Goal: Communication & Community: Share content

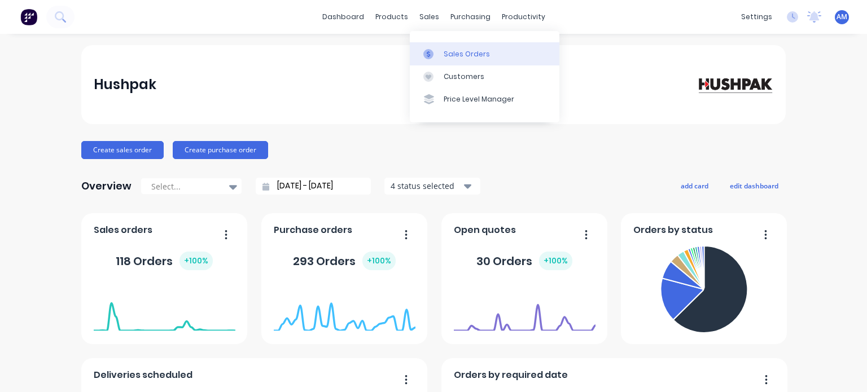
click at [447, 49] on div "Sales Orders" at bounding box center [467, 54] width 46 height 10
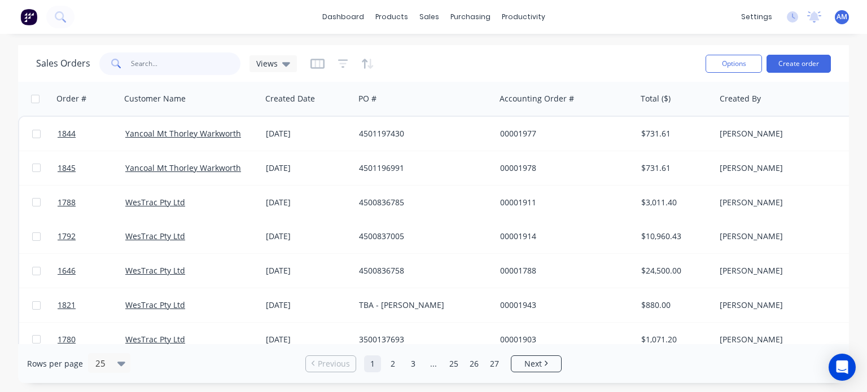
click at [197, 62] on input "text" at bounding box center [186, 64] width 110 height 23
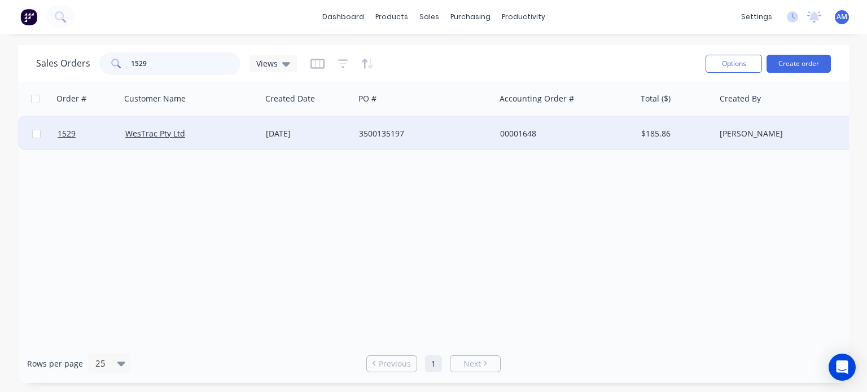
type input "1529"
click at [381, 129] on div "3500135197" at bounding box center [421, 133] width 125 height 11
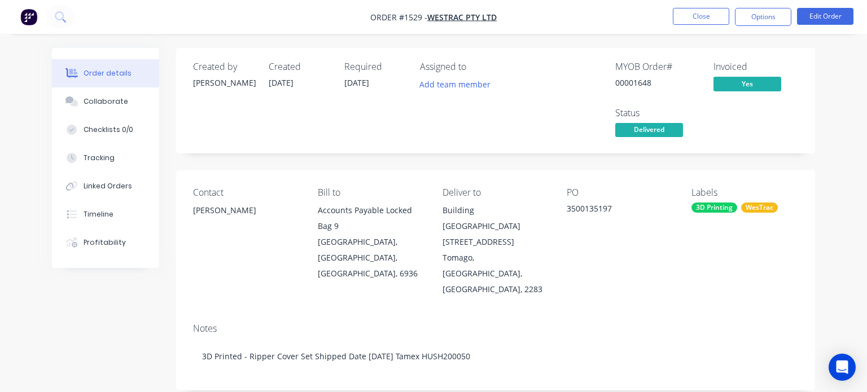
type input "[DATE]"
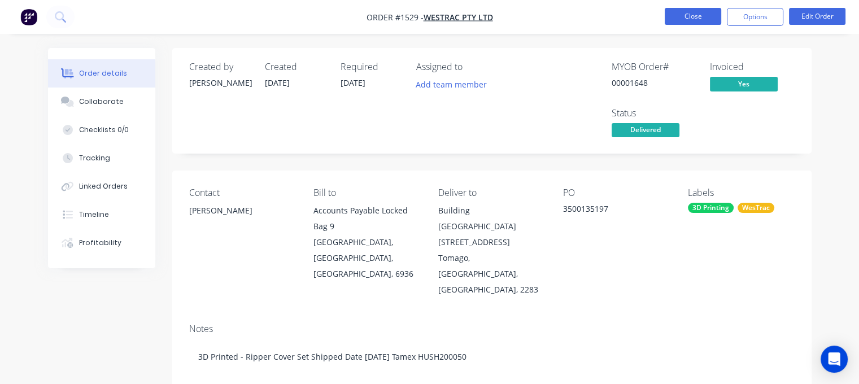
click at [687, 13] on button "Close" at bounding box center [693, 16] width 56 height 17
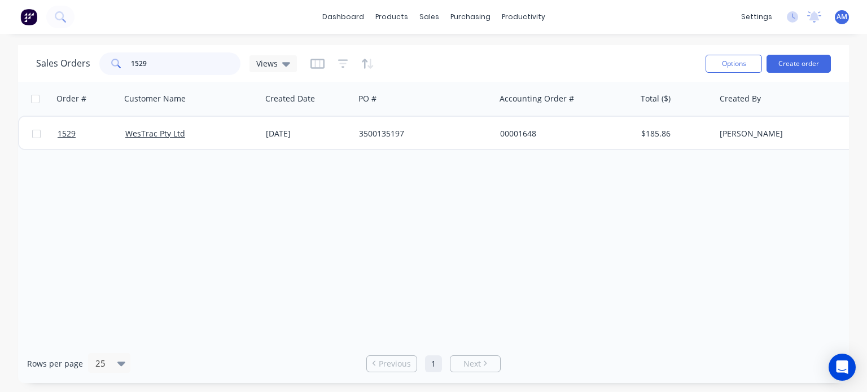
click at [159, 67] on input "1529" at bounding box center [186, 64] width 110 height 23
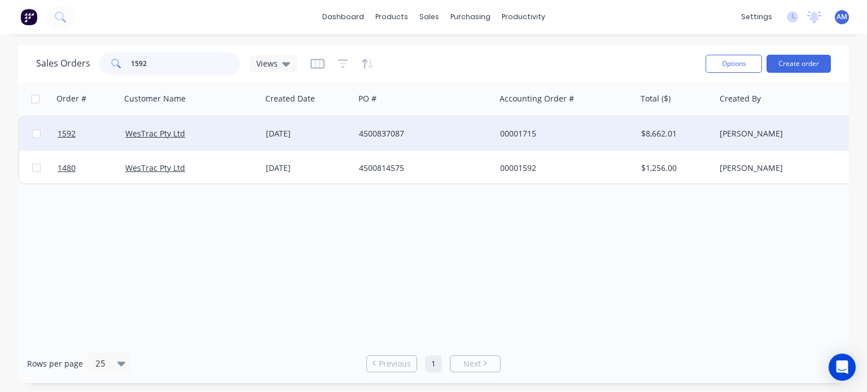
type input "1592"
click at [382, 132] on div "4500837087" at bounding box center [421, 133] width 125 height 11
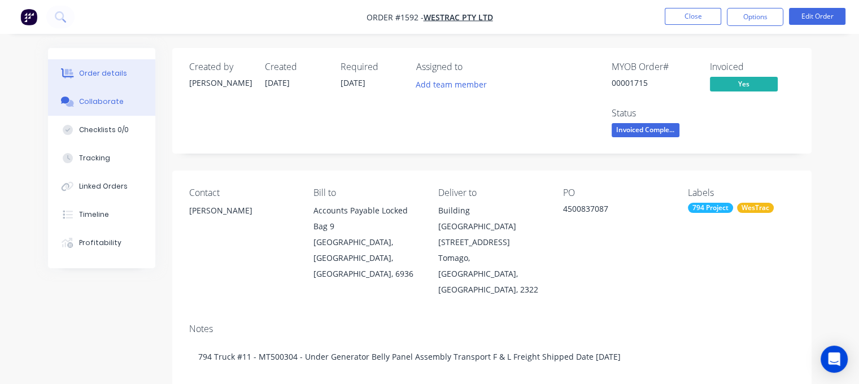
click at [121, 103] on button "Collaborate" at bounding box center [101, 102] width 107 height 28
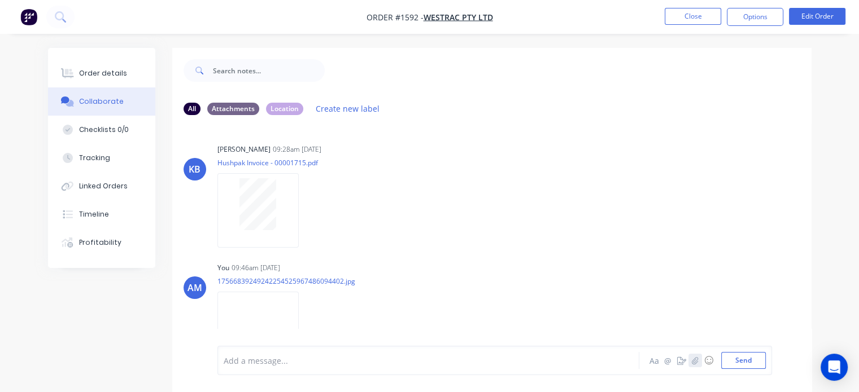
click at [697, 363] on icon "button" at bounding box center [695, 360] width 6 height 7
click at [736, 363] on button "Send" at bounding box center [743, 360] width 45 height 17
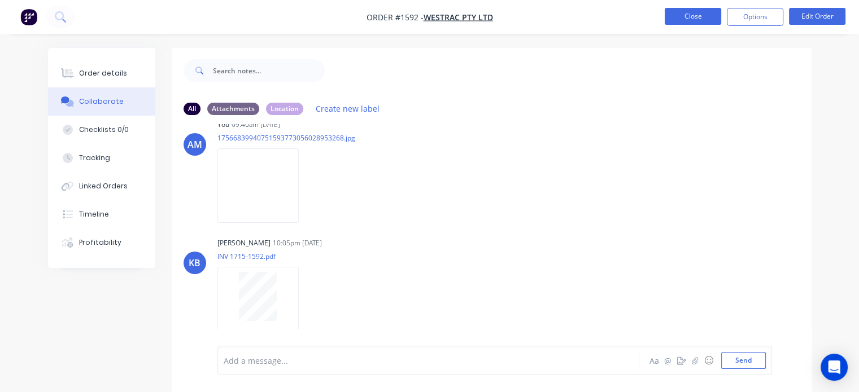
click at [707, 14] on button "Close" at bounding box center [693, 16] width 56 height 17
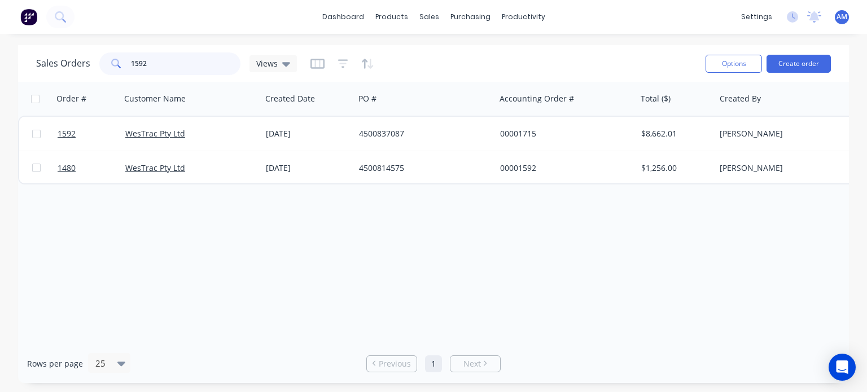
click at [155, 65] on input "1592" at bounding box center [186, 64] width 110 height 23
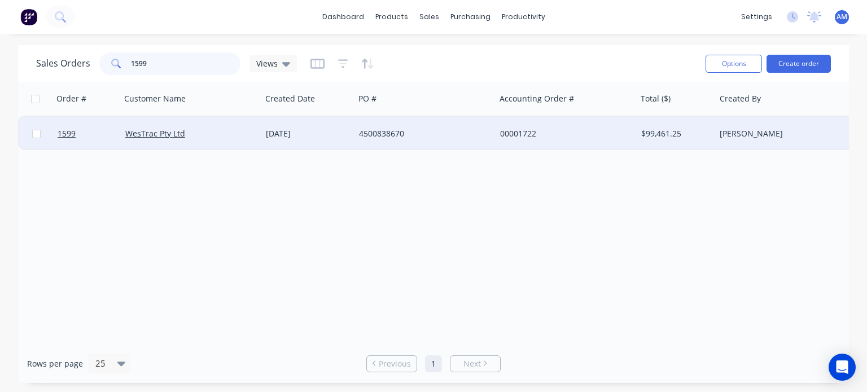
type input "1599"
click at [352, 137] on div "[DATE]" at bounding box center [307, 134] width 93 height 34
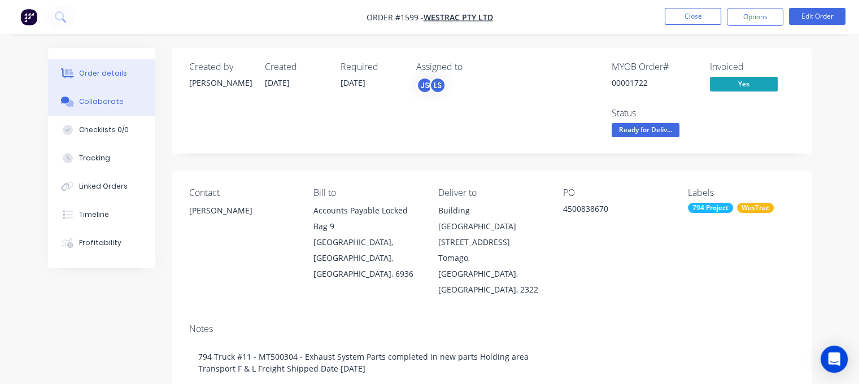
click at [95, 101] on div "Collaborate" at bounding box center [101, 102] width 45 height 10
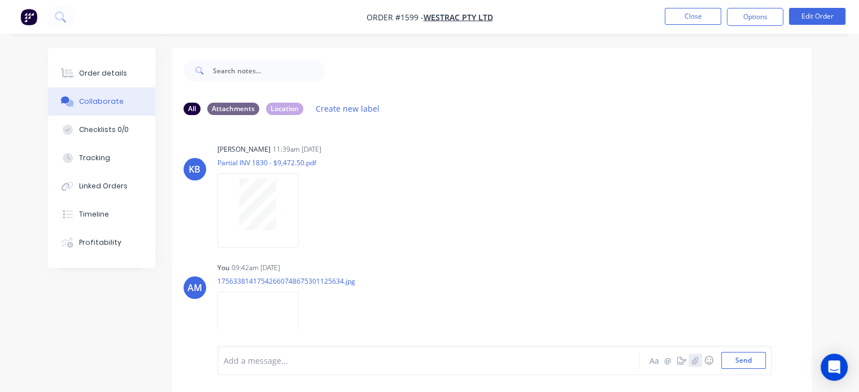
click at [693, 360] on icon "button" at bounding box center [694, 361] width 7 height 8
click at [739, 353] on button "Send" at bounding box center [743, 360] width 45 height 17
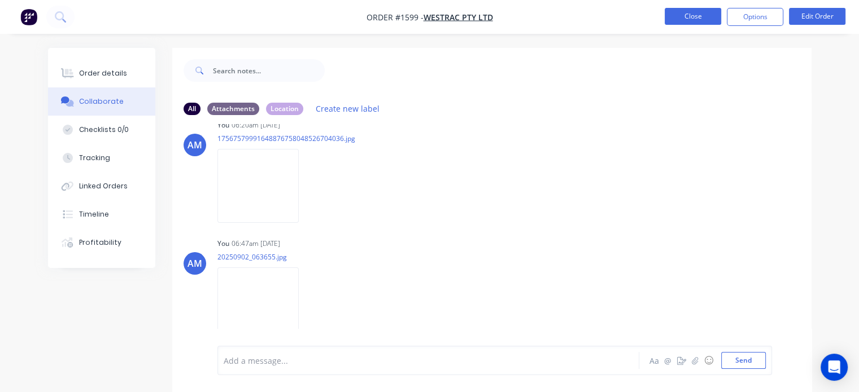
click at [684, 17] on button "Close" at bounding box center [693, 16] width 56 height 17
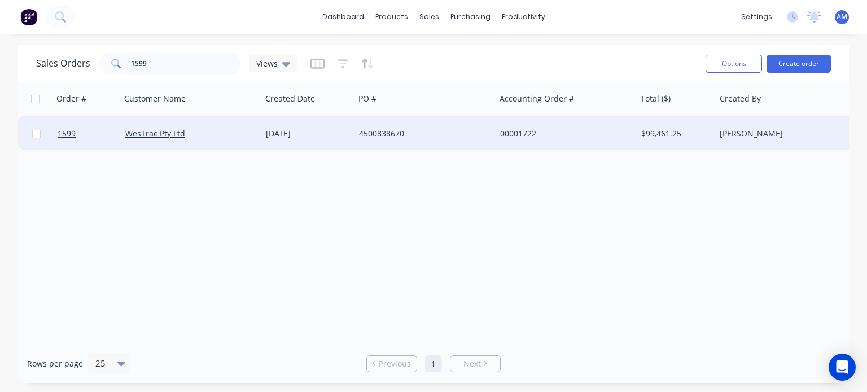
click at [364, 139] on div "4500838670" at bounding box center [425, 134] width 141 height 34
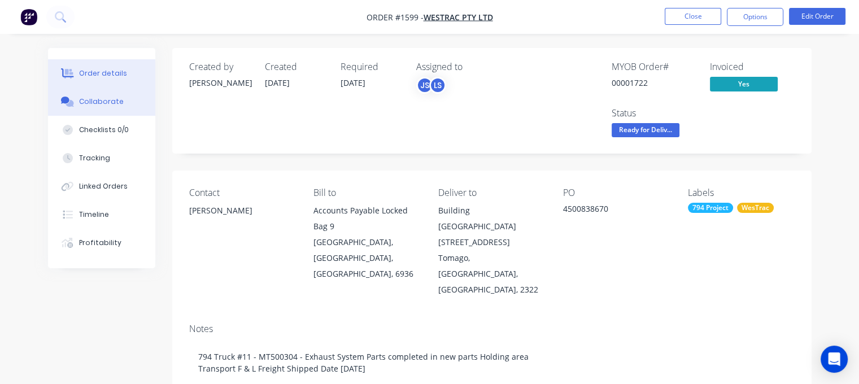
click at [119, 99] on button "Collaborate" at bounding box center [101, 102] width 107 height 28
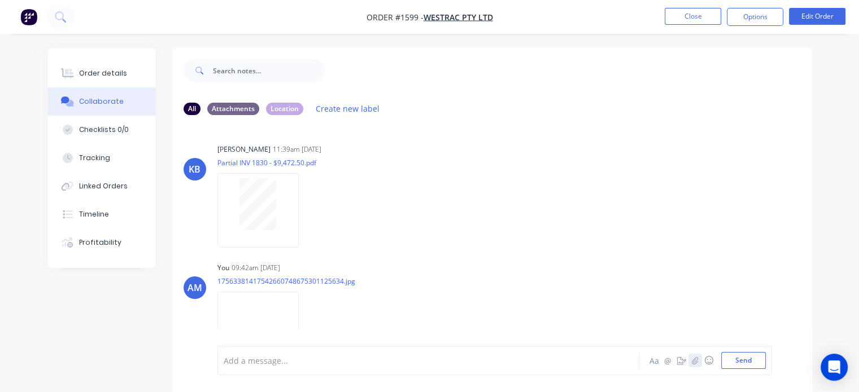
click at [691, 361] on button "button" at bounding box center [695, 361] width 14 height 14
click at [740, 360] on button "Send" at bounding box center [743, 360] width 45 height 17
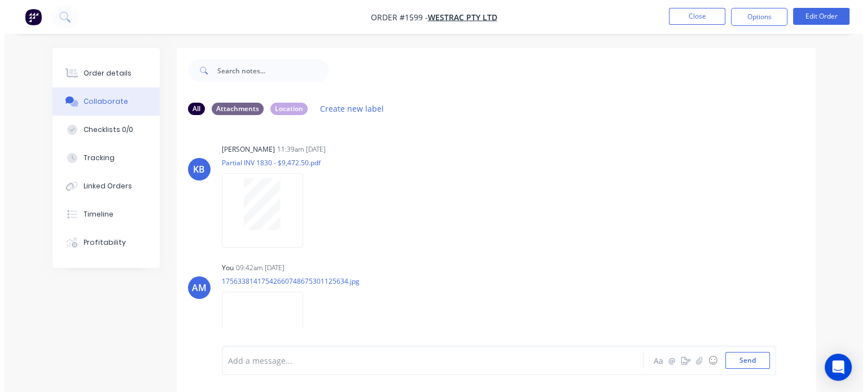
scroll to position [1978, 0]
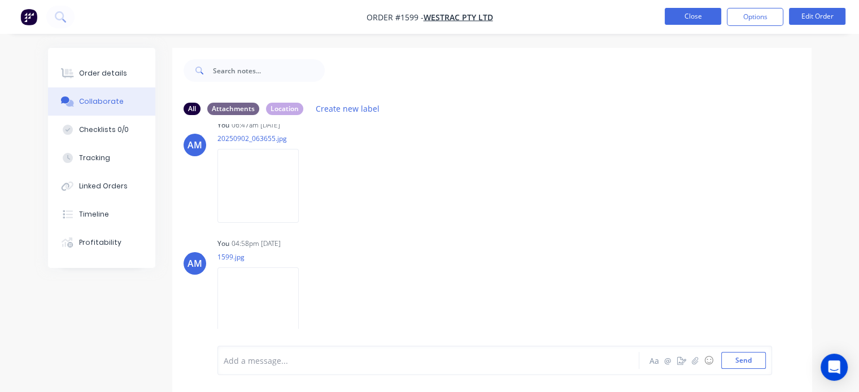
click at [681, 18] on button "Close" at bounding box center [693, 16] width 56 height 17
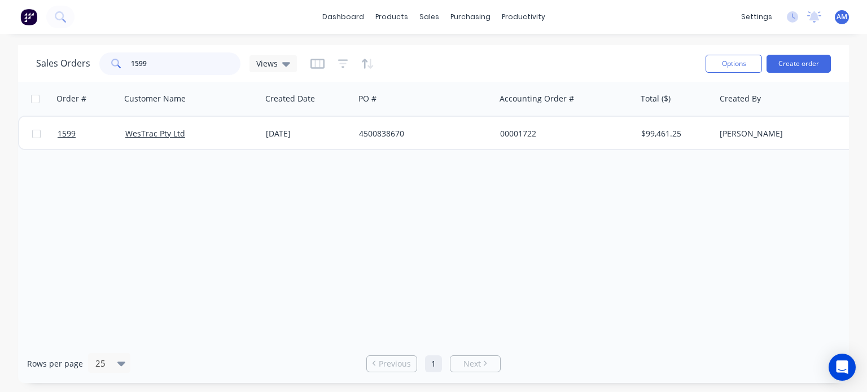
drag, startPoint x: 165, startPoint y: 71, endPoint x: 124, endPoint y: 65, distance: 41.5
click at [124, 65] on div "1599" at bounding box center [169, 64] width 141 height 23
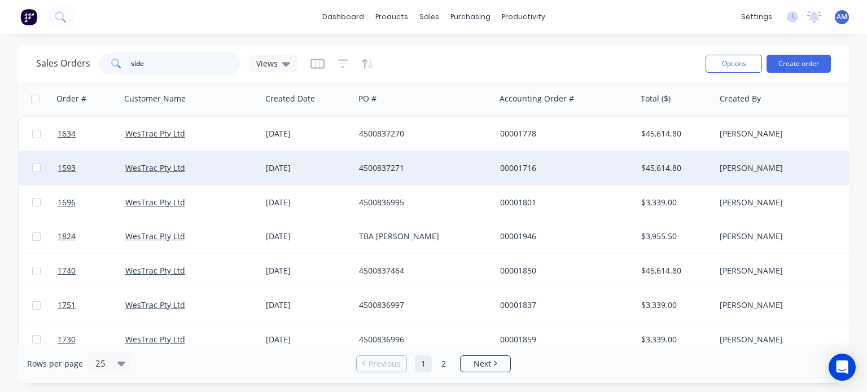
type input "side"
click at [303, 178] on div "[DATE]" at bounding box center [307, 168] width 93 height 34
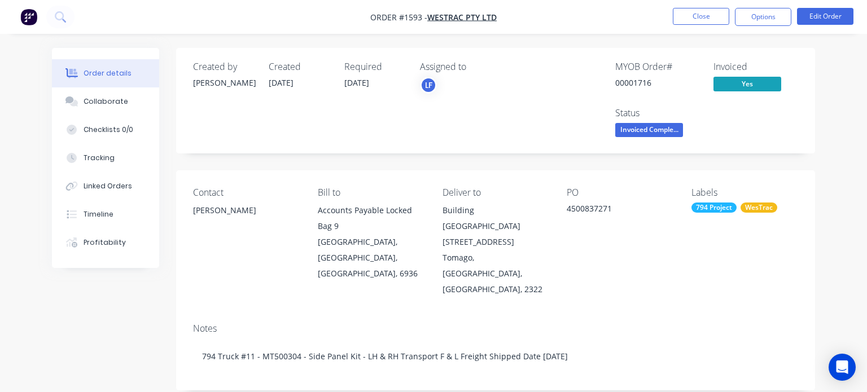
type input "[DATE]"
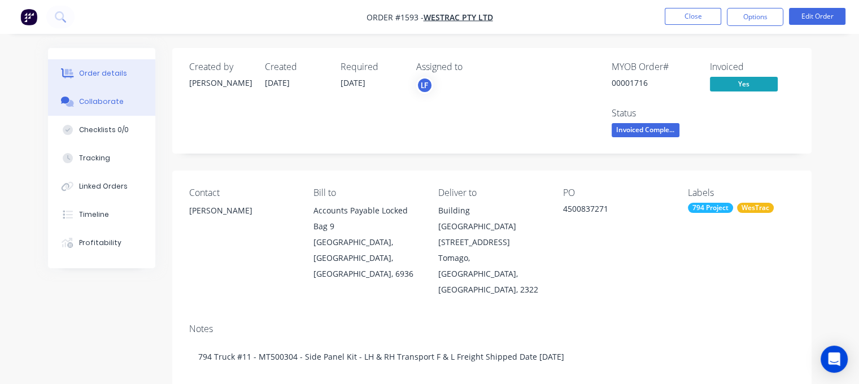
click at [106, 98] on div "Collaborate" at bounding box center [101, 102] width 45 height 10
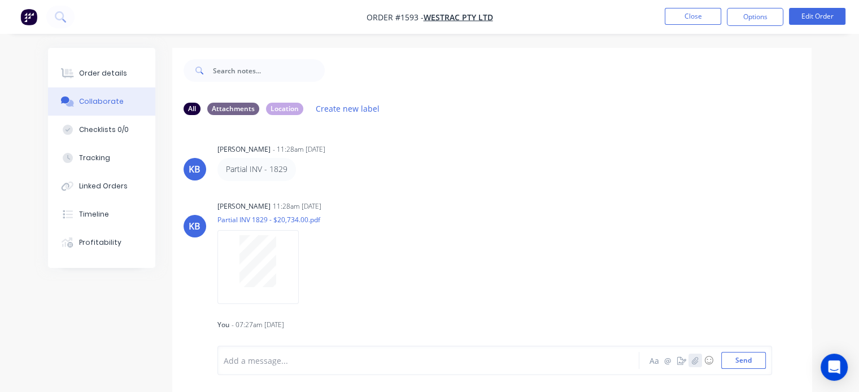
click at [696, 361] on icon "button" at bounding box center [694, 361] width 7 height 8
click at [755, 362] on button "Send" at bounding box center [743, 360] width 45 height 17
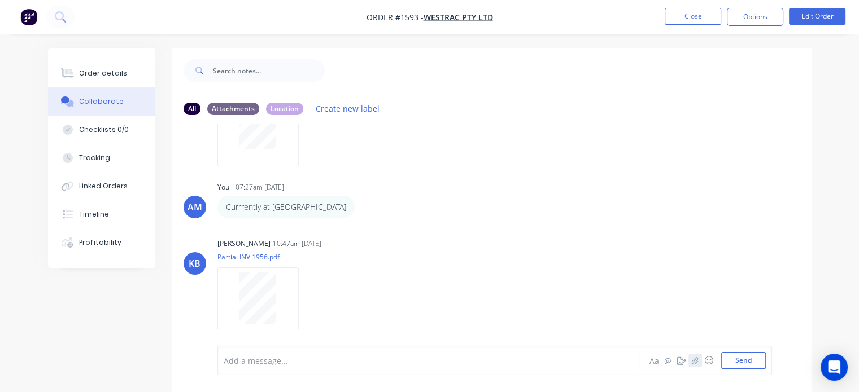
click at [695, 363] on icon "button" at bounding box center [695, 360] width 6 height 7
click at [754, 364] on button "Send" at bounding box center [743, 360] width 45 height 17
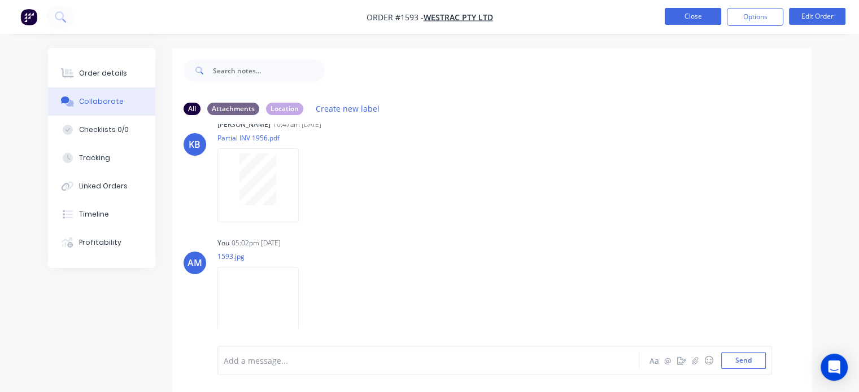
click at [690, 18] on button "Close" at bounding box center [693, 16] width 56 height 17
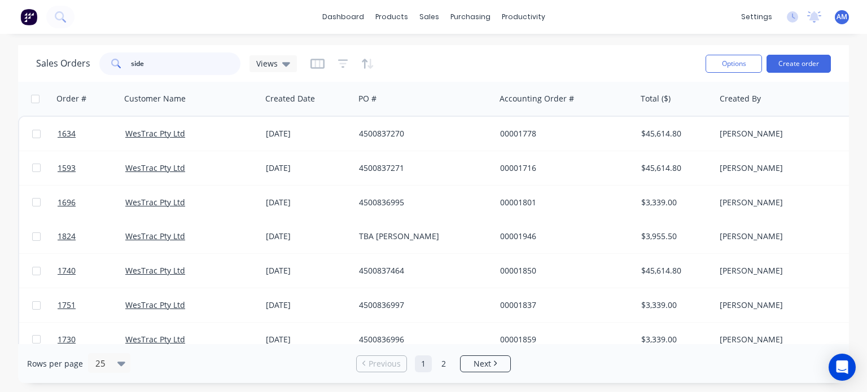
click at [192, 68] on input "side" at bounding box center [186, 64] width 110 height 23
type input "s"
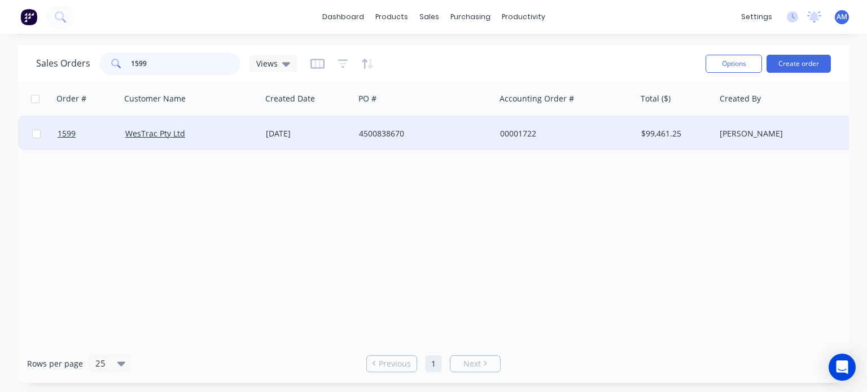
type input "1599"
click at [372, 134] on div "4500838670" at bounding box center [421, 133] width 125 height 11
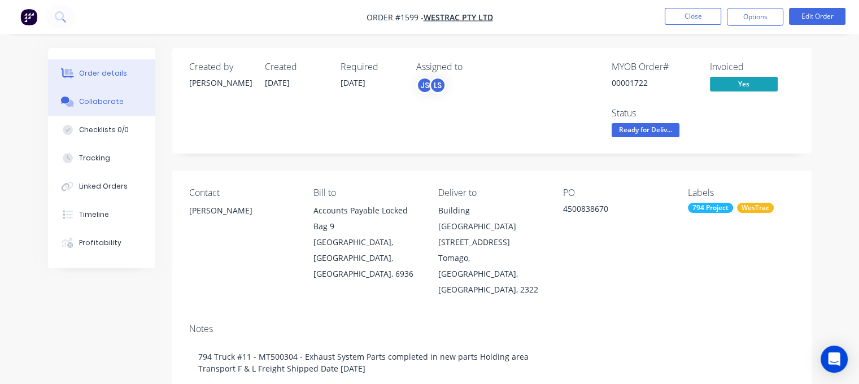
click at [116, 102] on div "Collaborate" at bounding box center [101, 102] width 45 height 10
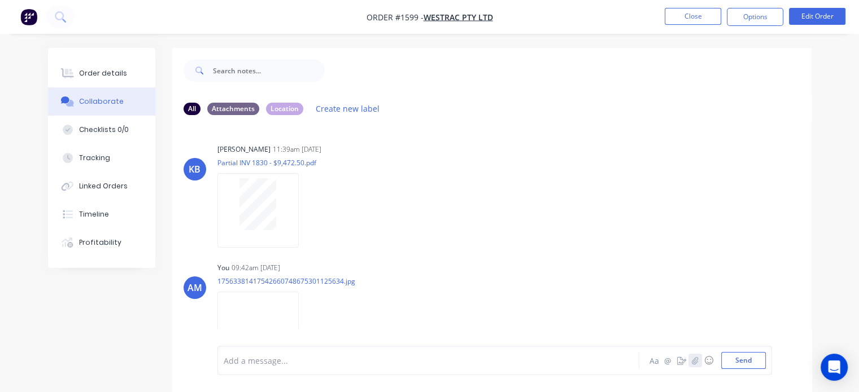
click at [693, 360] on icon "button" at bounding box center [695, 360] width 6 height 7
click at [744, 361] on button "Send" at bounding box center [743, 360] width 45 height 17
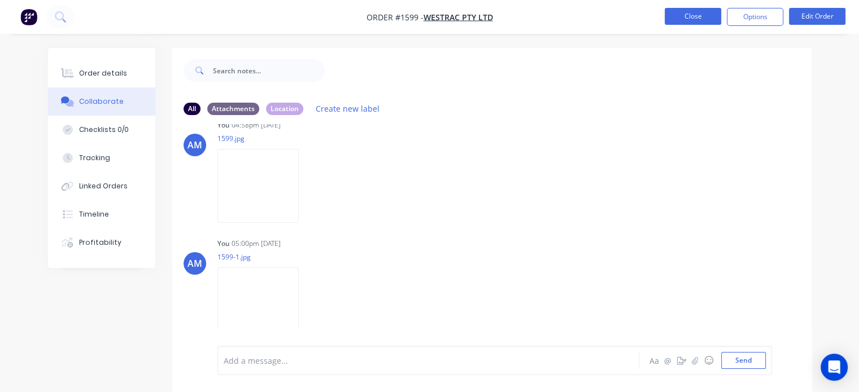
click at [689, 13] on button "Close" at bounding box center [693, 16] width 56 height 17
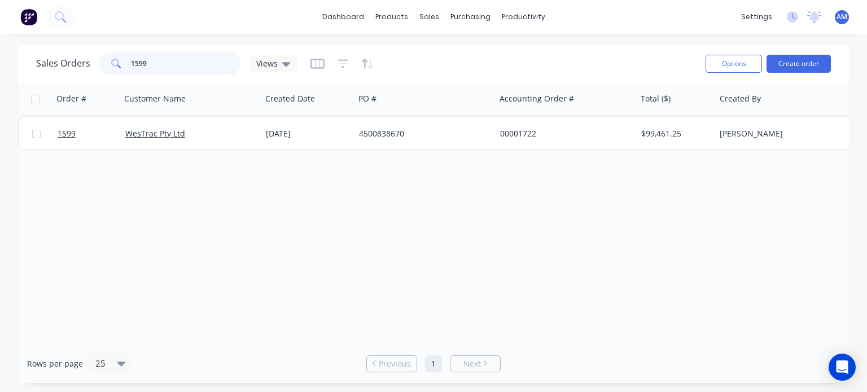
drag, startPoint x: 150, startPoint y: 64, endPoint x: 99, endPoint y: 60, distance: 51.0
click at [99, 60] on div "1599" at bounding box center [169, 64] width 141 height 23
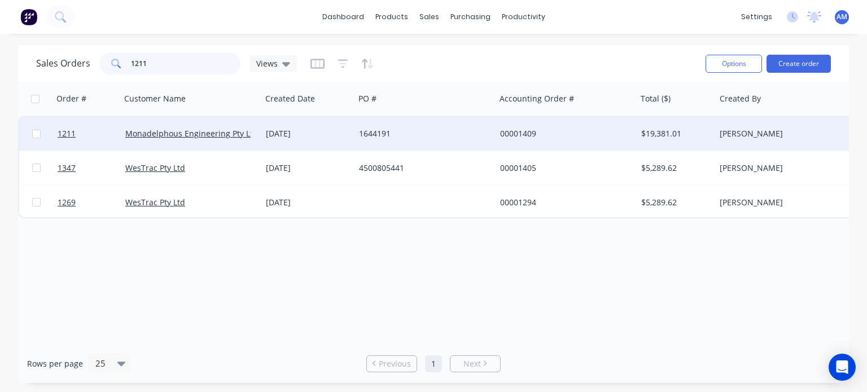
type input "1211"
click at [318, 136] on div "[DATE]" at bounding box center [308, 133] width 84 height 11
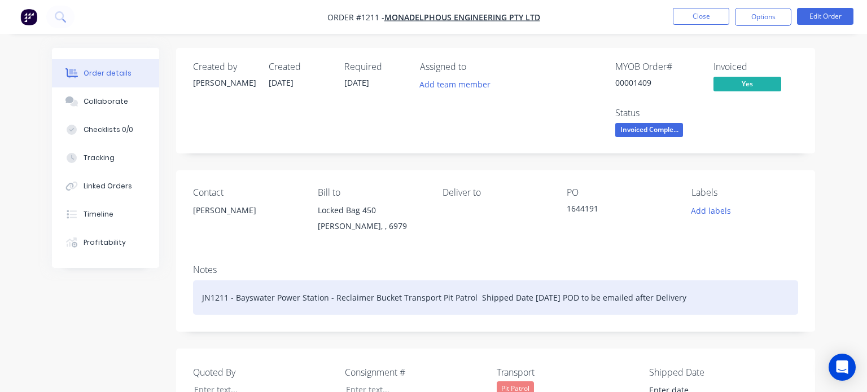
type input "[DATE]"
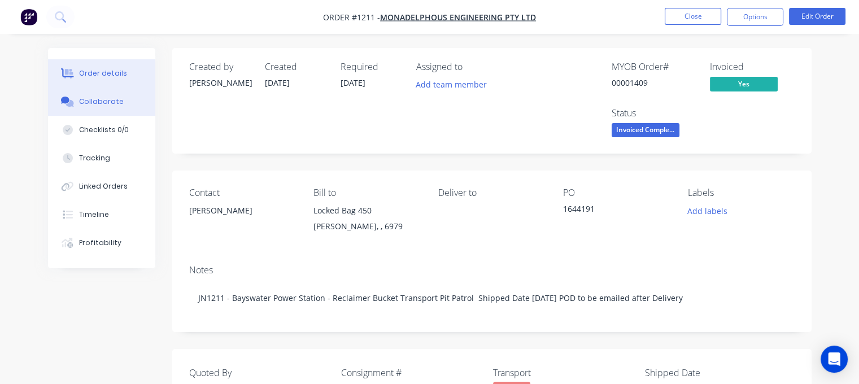
click at [89, 102] on div "Collaborate" at bounding box center [101, 102] width 45 height 10
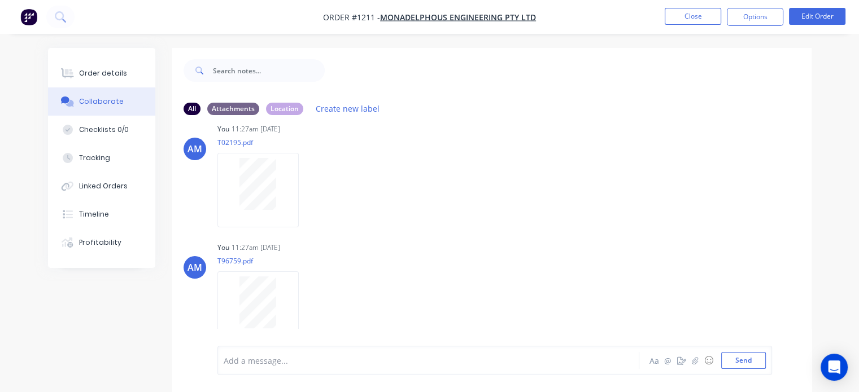
scroll to position [262, 0]
click at [700, 365] on button "button" at bounding box center [695, 361] width 14 height 14
click at [751, 356] on button "Send" at bounding box center [743, 360] width 45 height 17
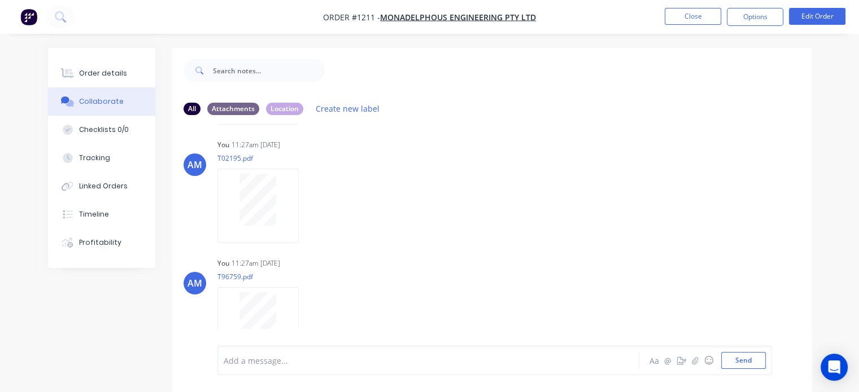
scroll to position [311, 0]
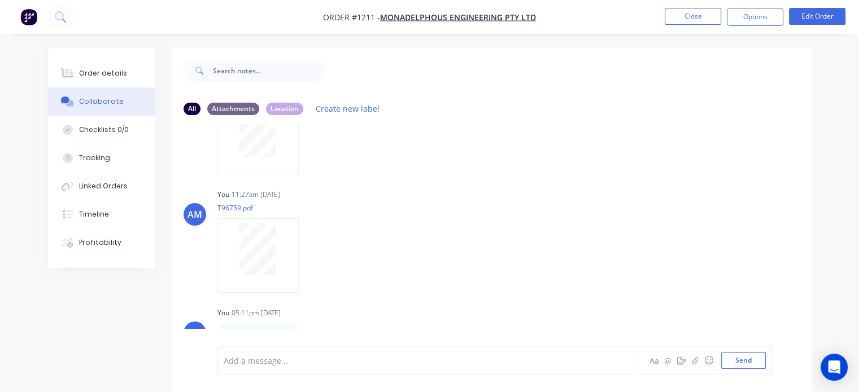
click at [260, 326] on div "POD 1211.eml" at bounding box center [322, 327] width 210 height 10
click at [255, 323] on div "POD 1211.eml" at bounding box center [322, 327] width 210 height 10
click at [231, 326] on div "POD 1211.eml" at bounding box center [322, 327] width 210 height 10
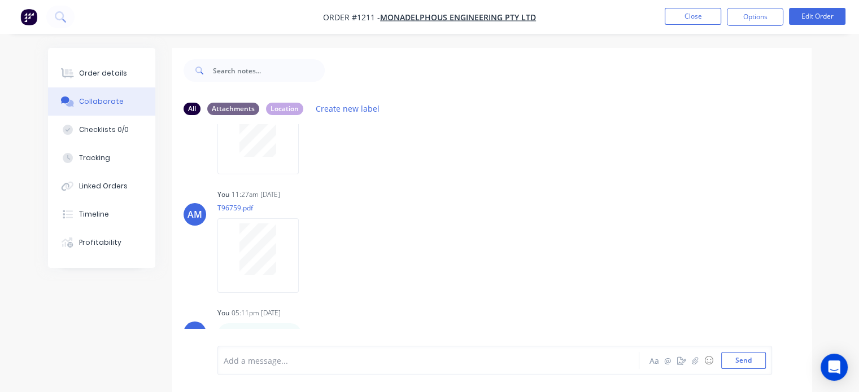
scroll to position [16, 0]
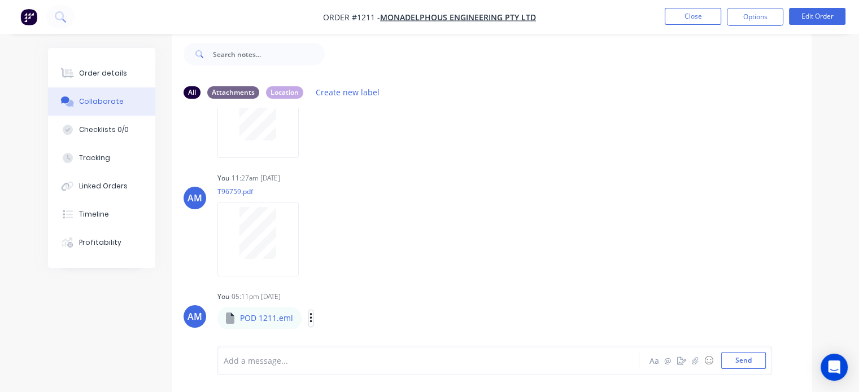
click at [309, 316] on icon "button" at bounding box center [310, 318] width 3 height 13
click at [244, 321] on p "POD 1211.eml" at bounding box center [266, 318] width 53 height 11
click at [226, 316] on icon at bounding box center [230, 318] width 8 height 11
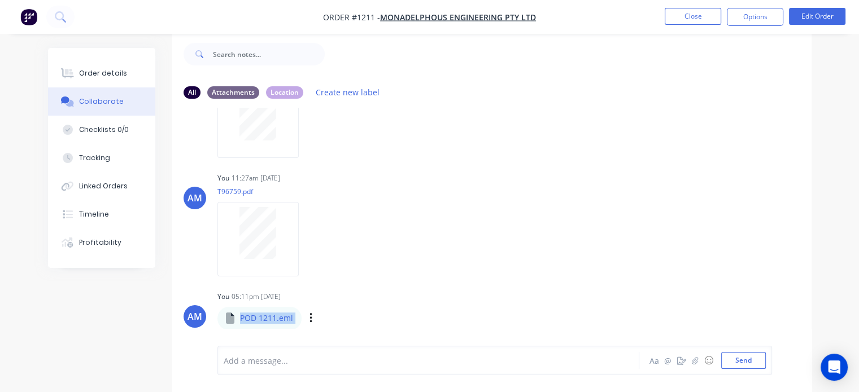
click at [226, 316] on icon at bounding box center [230, 318] width 8 height 11
click at [309, 318] on icon "button" at bounding box center [310, 318] width 3 height 13
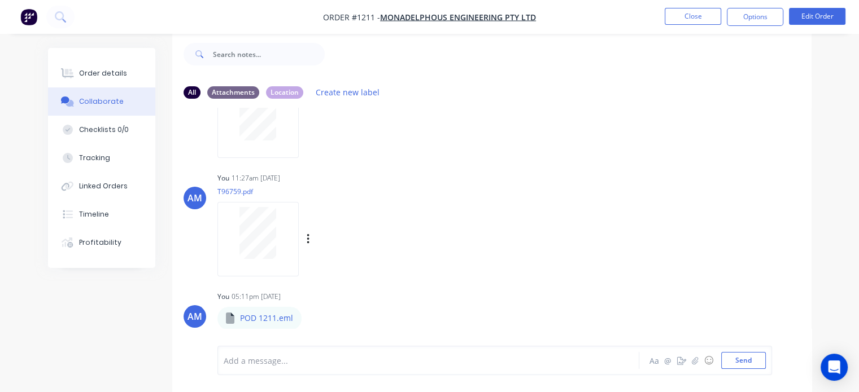
click at [480, 237] on div "You 11:27am [DATE] T96759.pdf Labels Download Delete" at bounding box center [393, 221] width 352 height 102
click at [692, 14] on button "Close" at bounding box center [693, 16] width 56 height 17
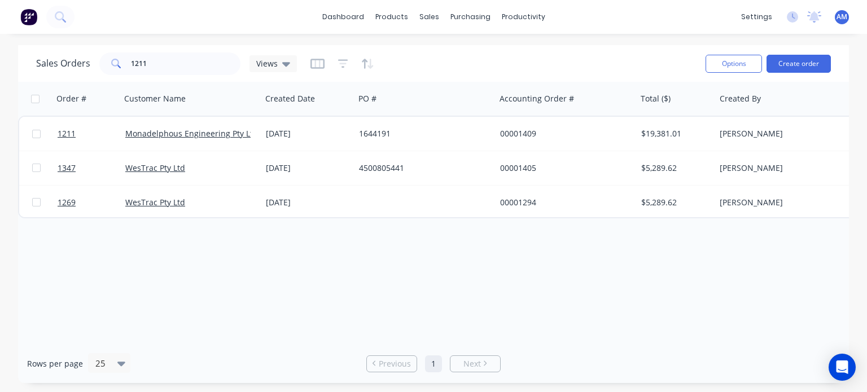
click at [648, 319] on div "Order # Customer Name Created Date PO # Accounting Order # Total ($) Created By…" at bounding box center [433, 213] width 831 height 263
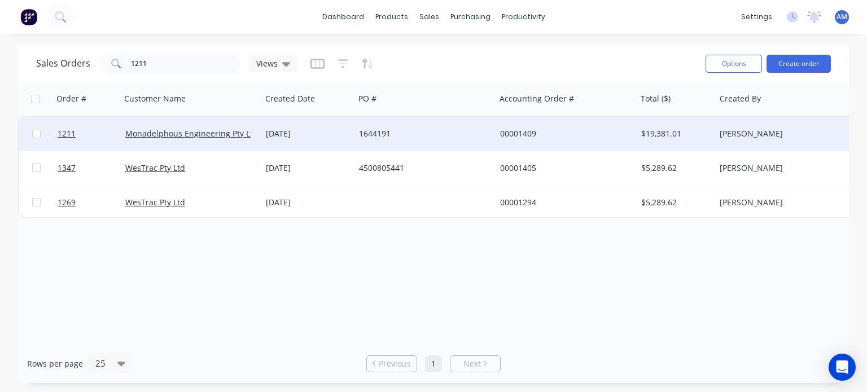
click at [292, 138] on div "[DATE]" at bounding box center [308, 133] width 84 height 11
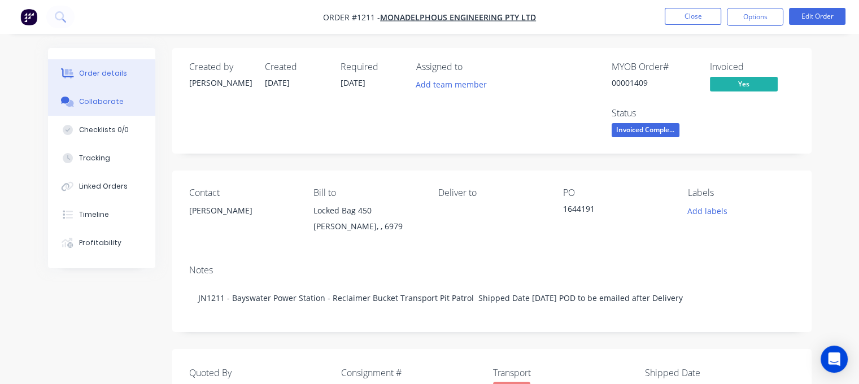
click at [95, 107] on button "Collaborate" at bounding box center [101, 102] width 107 height 28
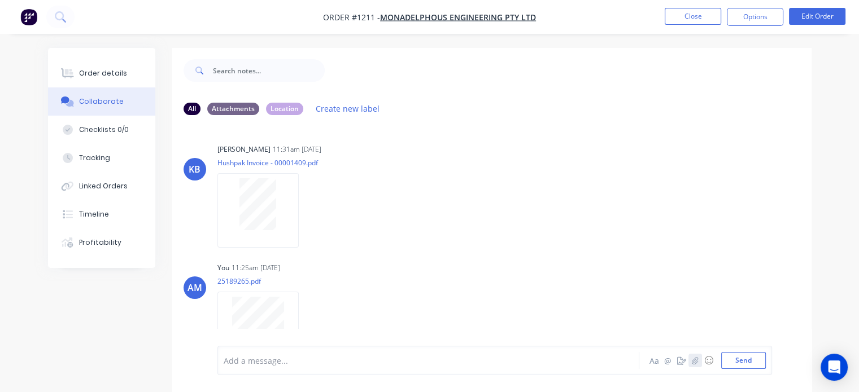
click at [699, 360] on button "button" at bounding box center [695, 361] width 14 height 14
click at [741, 364] on button "Send" at bounding box center [743, 360] width 45 height 17
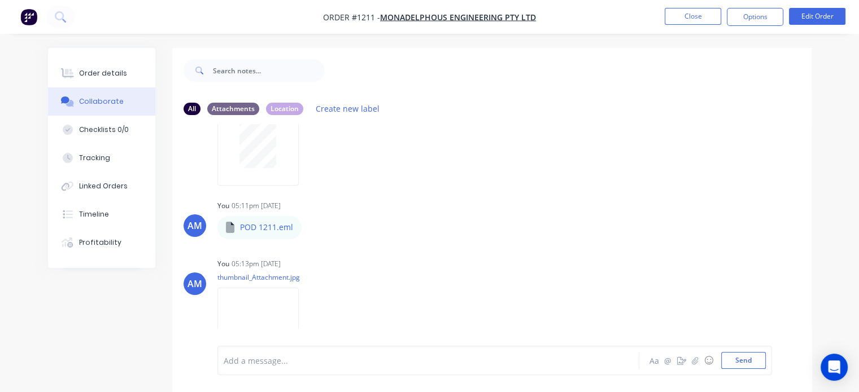
scroll to position [438, 0]
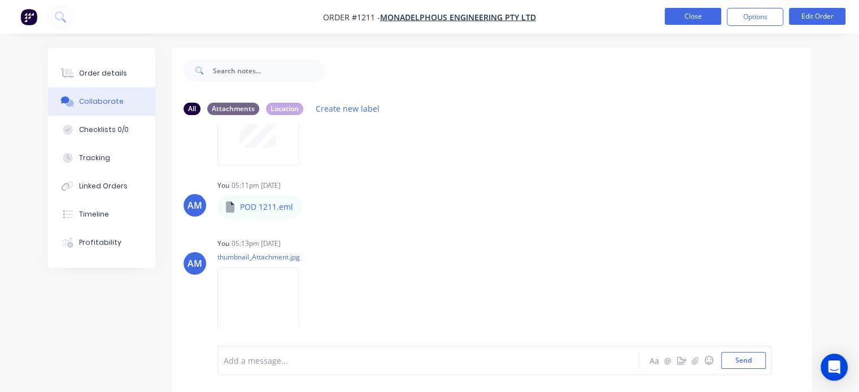
click at [703, 13] on button "Close" at bounding box center [693, 16] width 56 height 17
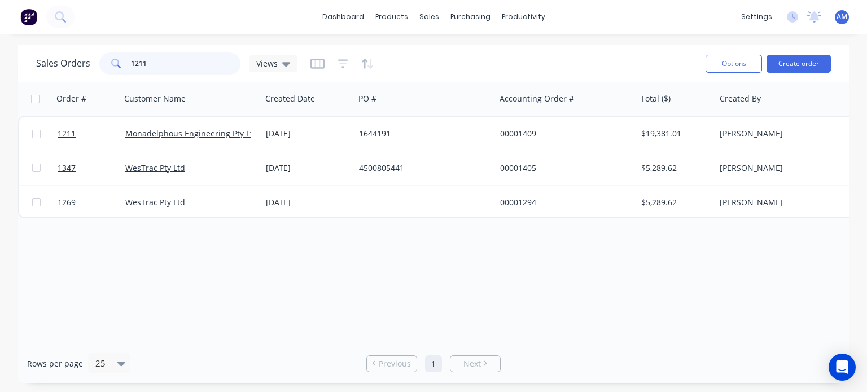
drag, startPoint x: 152, startPoint y: 64, endPoint x: 81, endPoint y: 67, distance: 71.2
click at [81, 67] on div "Sales Orders 1211 Views" at bounding box center [166, 64] width 261 height 23
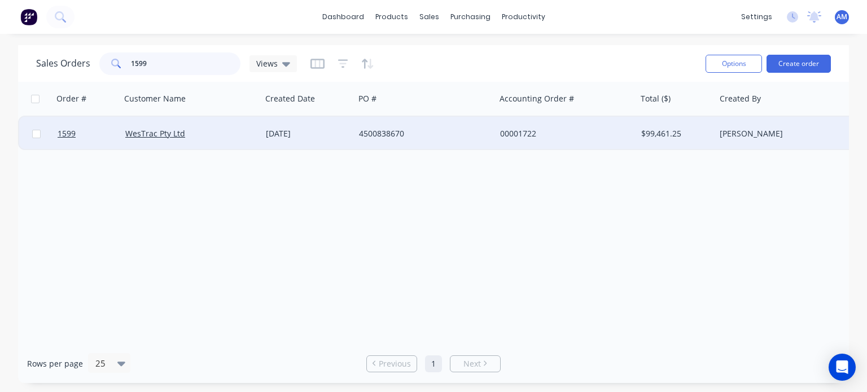
type input "1599"
click at [252, 134] on div "WesTrac Pty Ltd" at bounding box center [191, 133] width 132 height 11
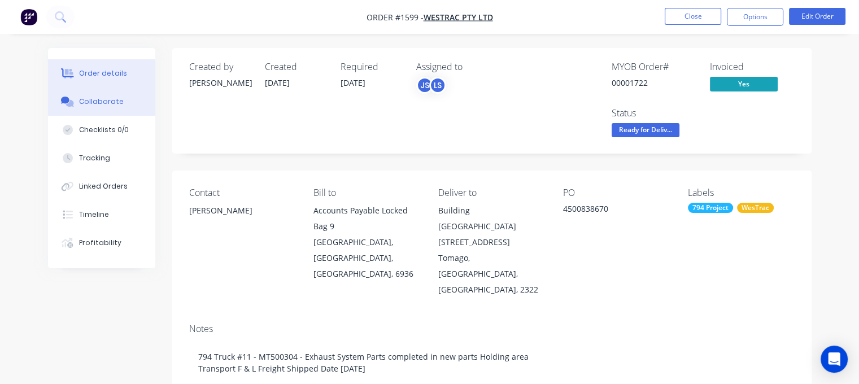
click at [116, 103] on div "Collaborate" at bounding box center [101, 102] width 45 height 10
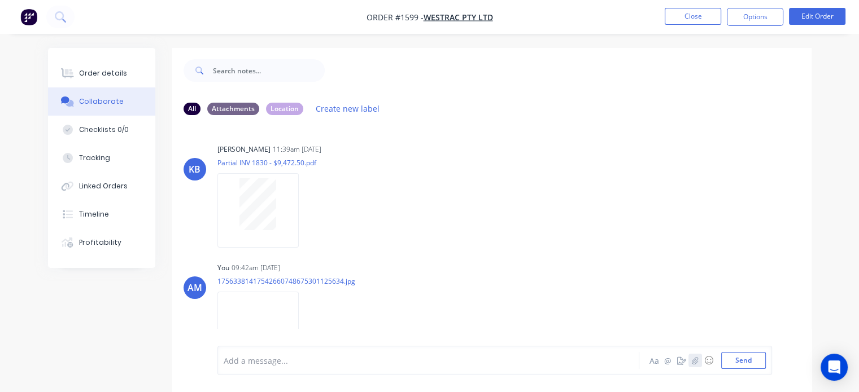
click at [696, 359] on icon "button" at bounding box center [694, 361] width 7 height 8
click at [736, 358] on button "Send" at bounding box center [743, 360] width 45 height 17
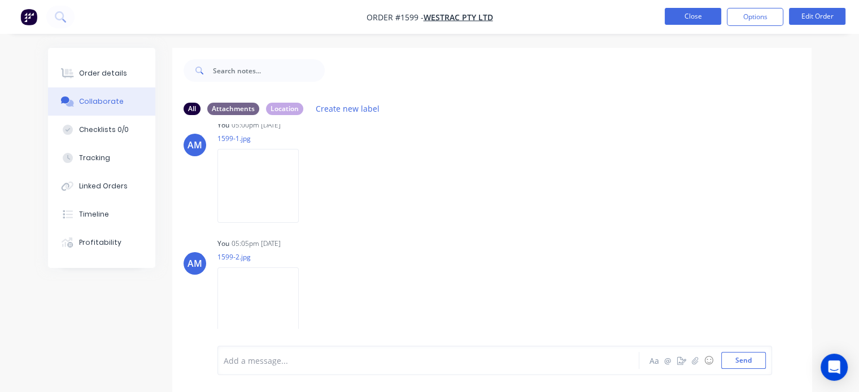
click at [693, 16] on button "Close" at bounding box center [693, 16] width 56 height 17
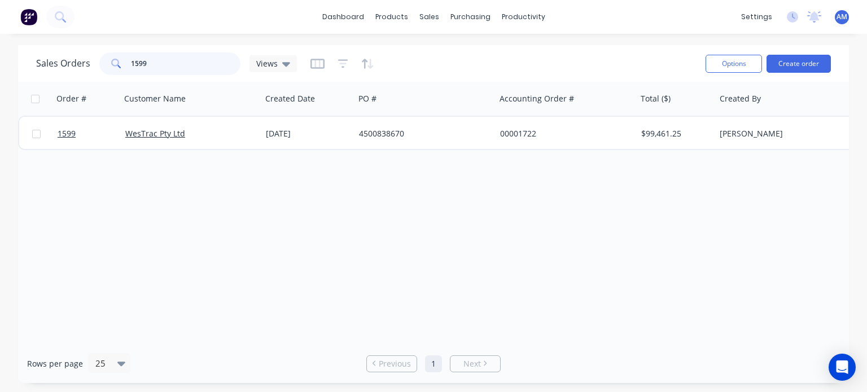
click at [158, 68] on input "1599" at bounding box center [186, 64] width 110 height 23
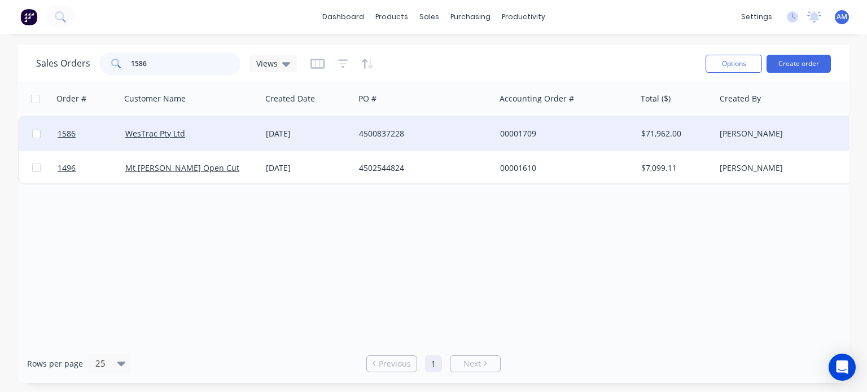
type input "1586"
click at [375, 123] on div "4500837228" at bounding box center [425, 134] width 141 height 34
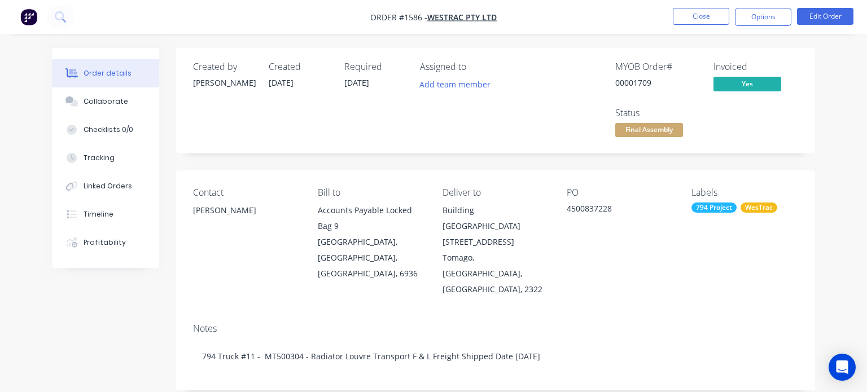
type input "[DATE]"
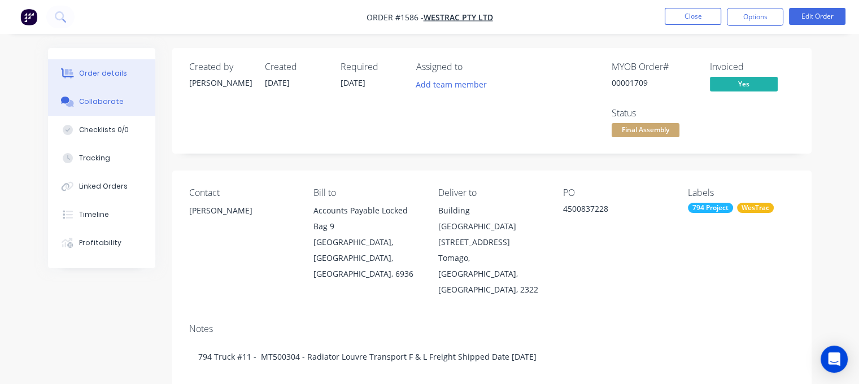
click at [84, 103] on div "Collaborate" at bounding box center [101, 102] width 45 height 10
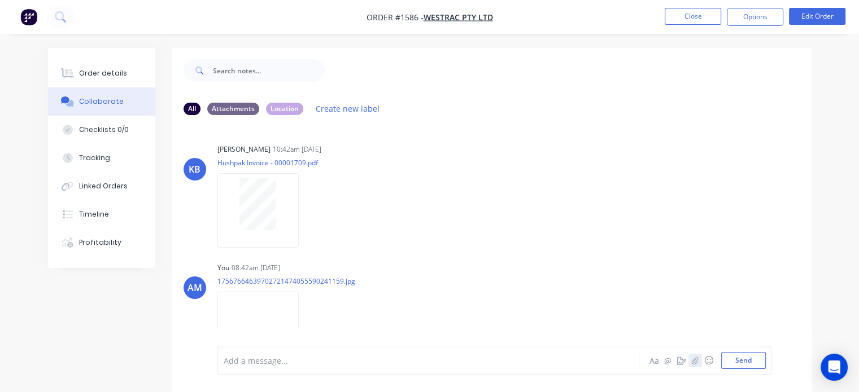
click at [692, 362] on icon "button" at bounding box center [695, 360] width 6 height 7
click at [745, 359] on button "Send" at bounding box center [743, 360] width 45 height 17
click at [706, 16] on button "Close" at bounding box center [693, 16] width 56 height 17
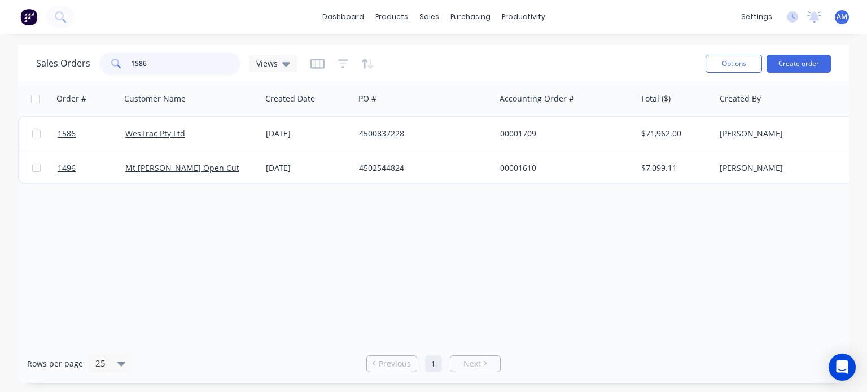
drag, startPoint x: 165, startPoint y: 63, endPoint x: 102, endPoint y: 67, distance: 64.0
click at [102, 67] on div "1586" at bounding box center [169, 64] width 141 height 23
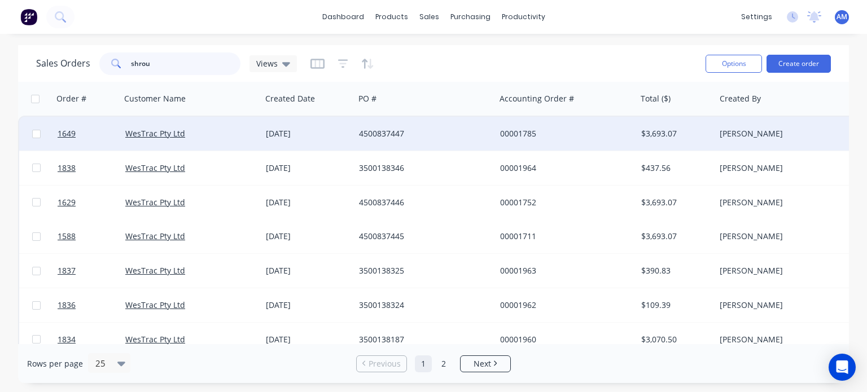
type input "shrou"
click at [377, 129] on div "4500837447" at bounding box center [421, 133] width 125 height 11
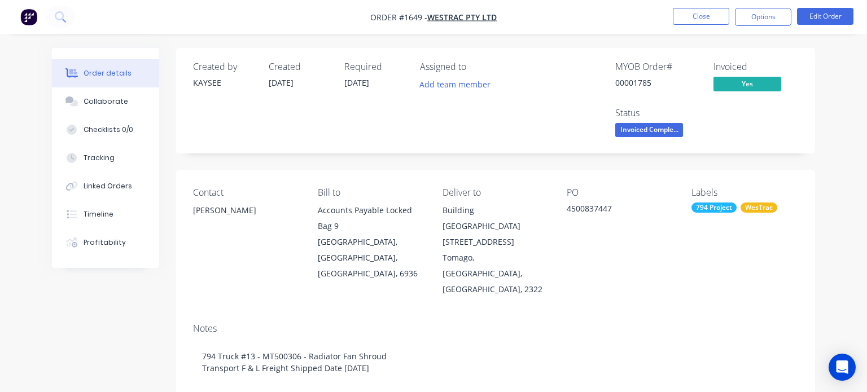
type input "[DATE]"
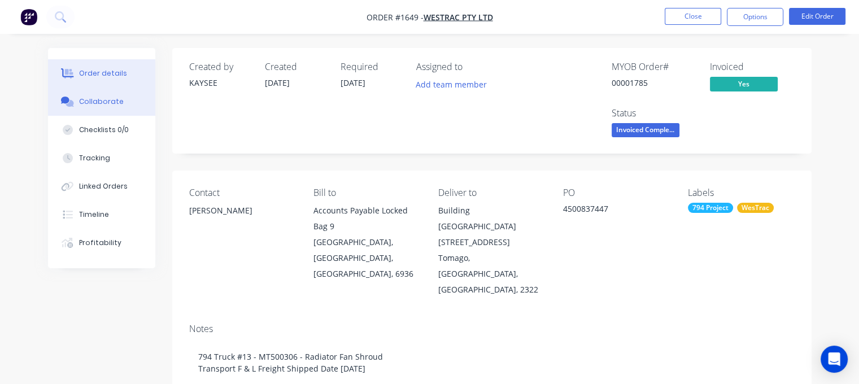
click at [113, 107] on button "Collaborate" at bounding box center [101, 102] width 107 height 28
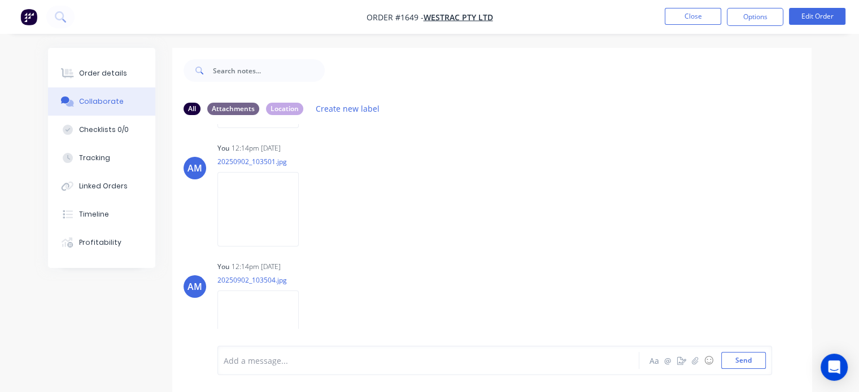
scroll to position [618, 0]
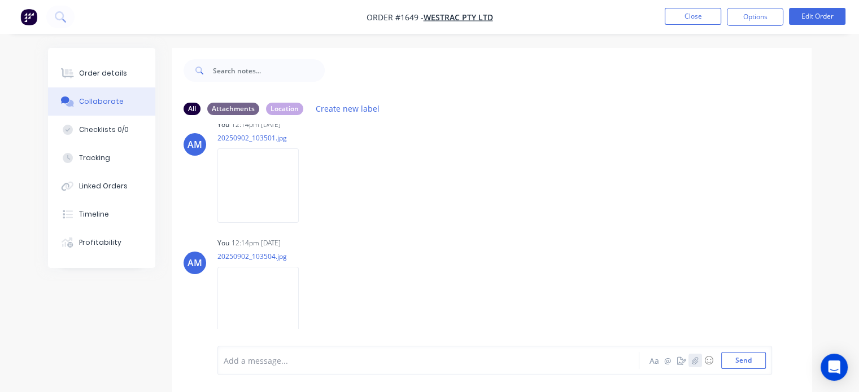
click at [696, 362] on icon "button" at bounding box center [695, 360] width 6 height 7
click at [730, 360] on button "Send" at bounding box center [743, 360] width 45 height 17
click at [690, 18] on button "Close" at bounding box center [693, 16] width 56 height 17
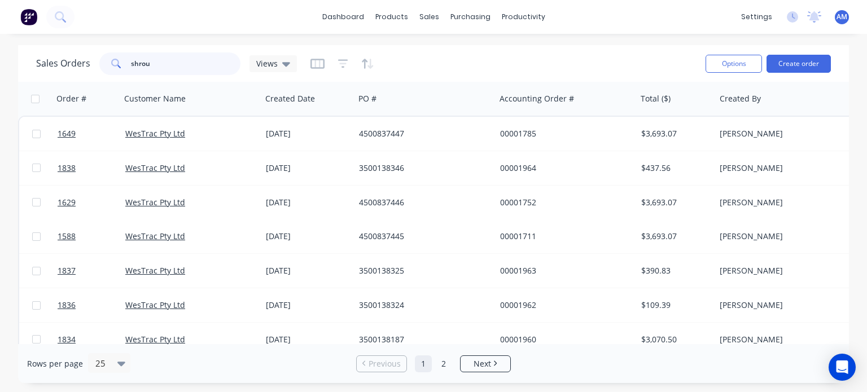
drag, startPoint x: 160, startPoint y: 68, endPoint x: 112, endPoint y: 62, distance: 47.8
click at [112, 62] on div "shrou" at bounding box center [169, 64] width 141 height 23
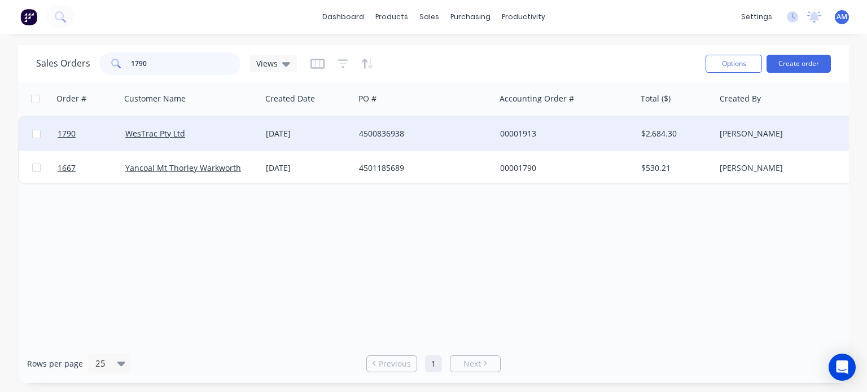
type input "1790"
click at [372, 134] on div "4500836938" at bounding box center [421, 133] width 125 height 11
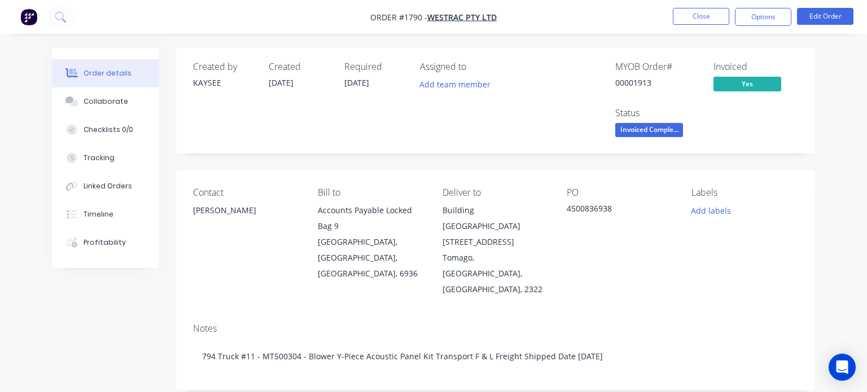
type input "[DATE]"
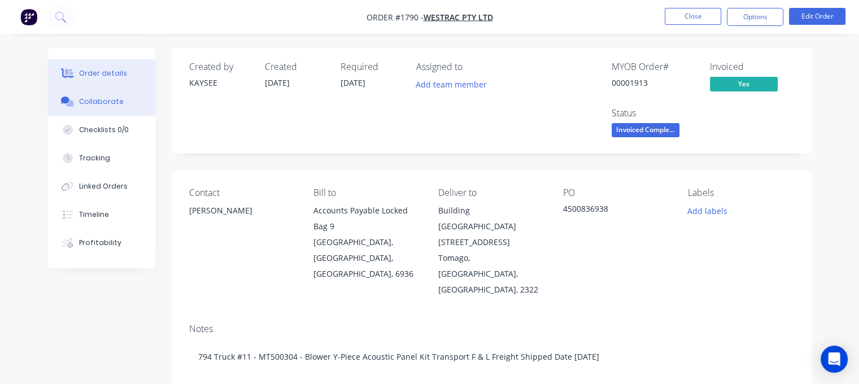
click at [130, 100] on button "Collaborate" at bounding box center [101, 102] width 107 height 28
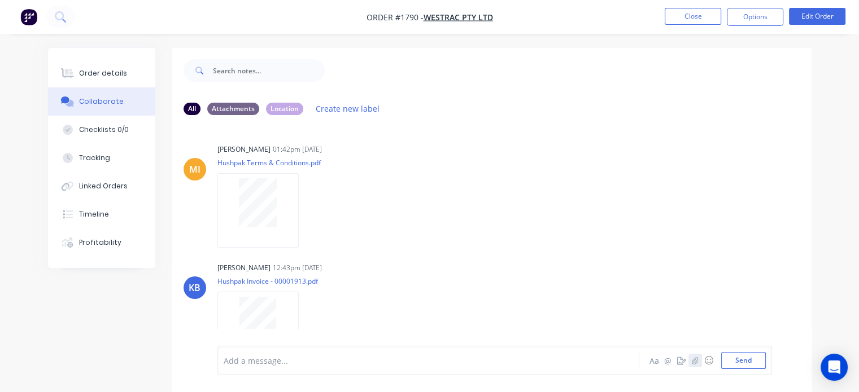
click at [699, 361] on button "button" at bounding box center [695, 361] width 14 height 14
click at [734, 361] on button "Send" at bounding box center [743, 360] width 45 height 17
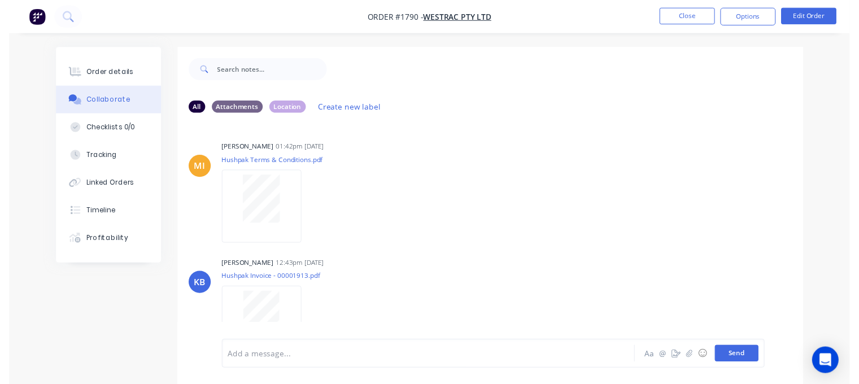
scroll to position [499, 0]
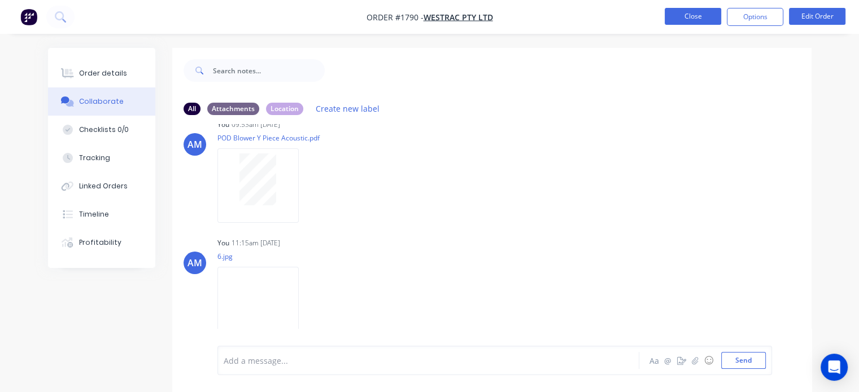
click at [679, 18] on button "Close" at bounding box center [693, 16] width 56 height 17
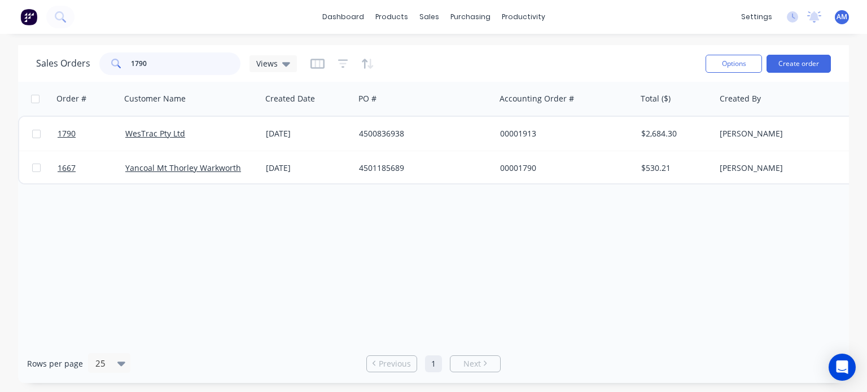
drag, startPoint x: 154, startPoint y: 65, endPoint x: 114, endPoint y: 66, distance: 40.1
click at [114, 66] on div "1790" at bounding box center [169, 64] width 141 height 23
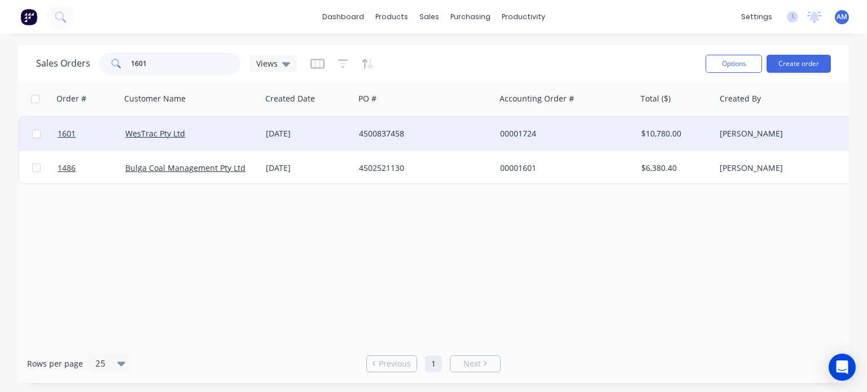
type input "1601"
click at [259, 128] on div "WesTrac Pty Ltd" at bounding box center [191, 134] width 141 height 34
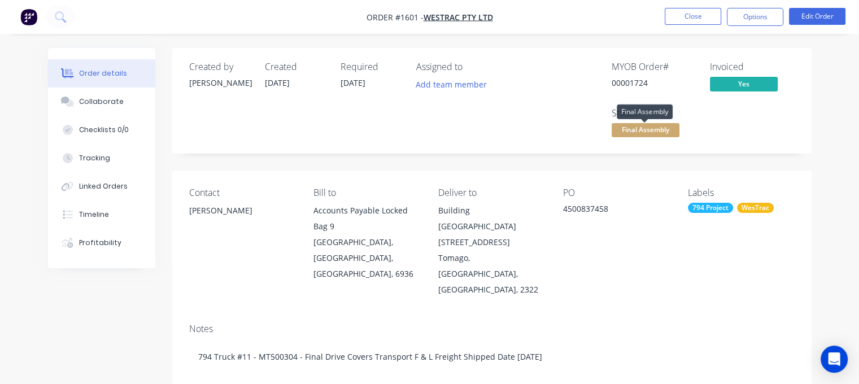
click at [636, 131] on span "Final Assembly" at bounding box center [645, 130] width 68 height 14
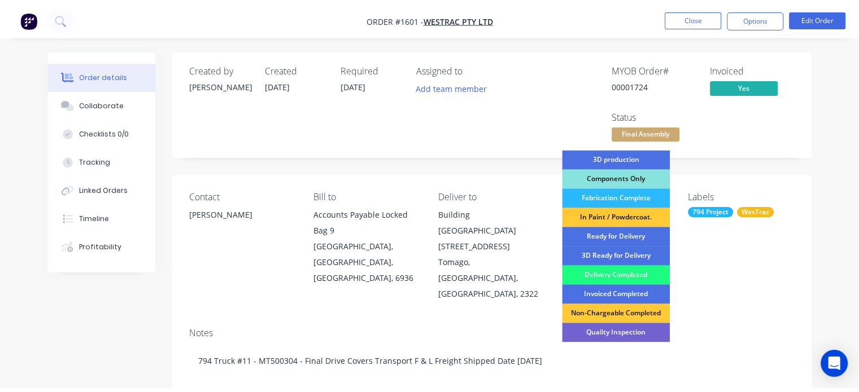
scroll to position [144, 0]
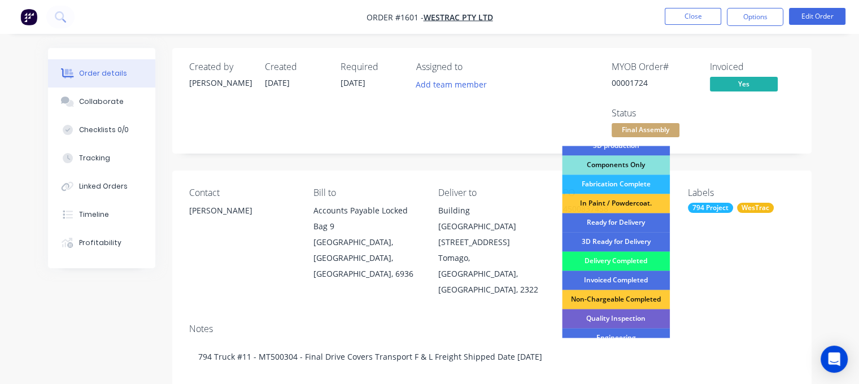
click at [637, 259] on div "Delivery Completed" at bounding box center [616, 260] width 108 height 19
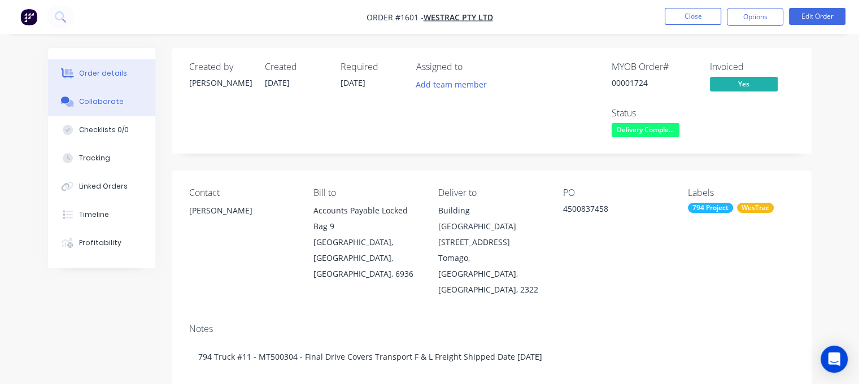
click at [113, 107] on button "Collaborate" at bounding box center [101, 102] width 107 height 28
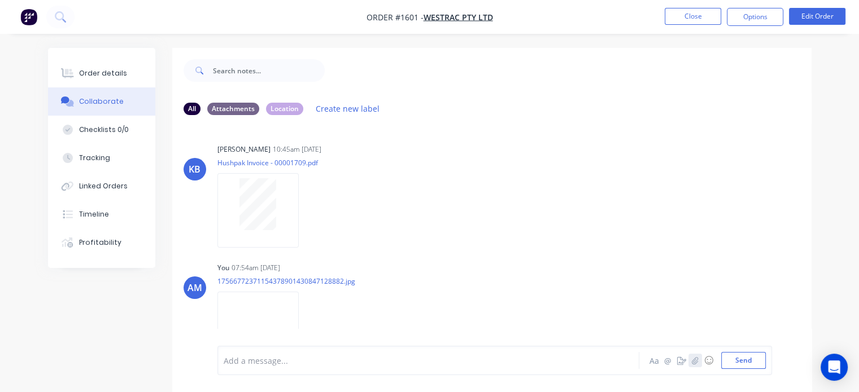
click at [696, 361] on icon "button" at bounding box center [694, 361] width 7 height 8
click at [737, 359] on button "Send" at bounding box center [743, 360] width 45 height 17
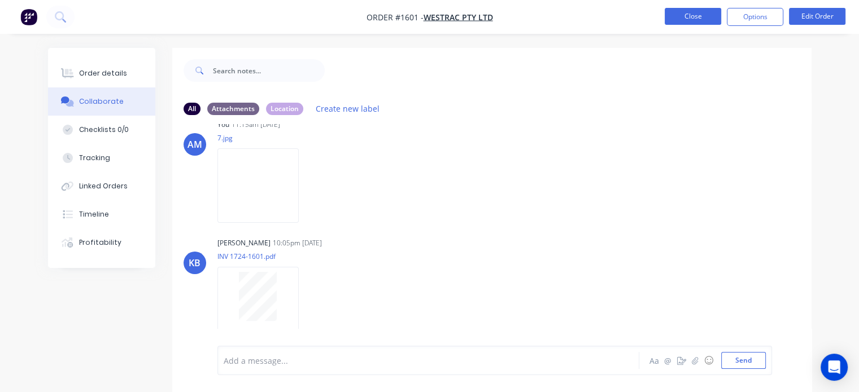
click at [698, 18] on button "Close" at bounding box center [693, 16] width 56 height 17
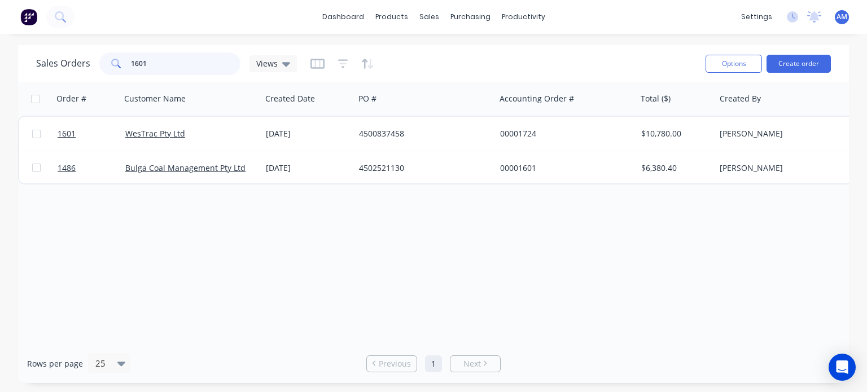
drag, startPoint x: 173, startPoint y: 63, endPoint x: 112, endPoint y: 64, distance: 60.4
click at [112, 64] on div "1601" at bounding box center [169, 64] width 141 height 23
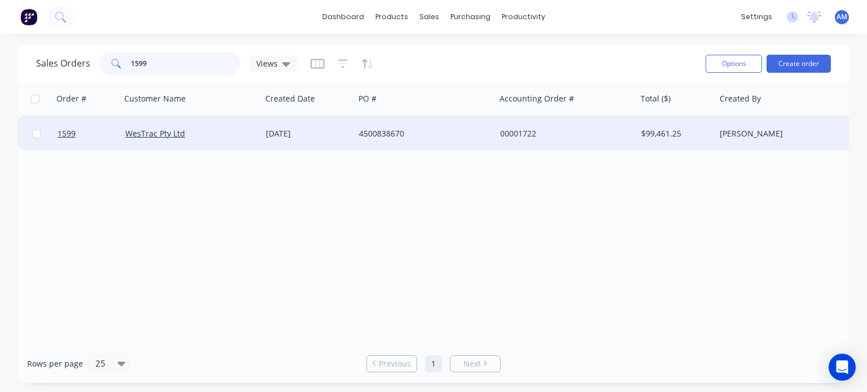
type input "1599"
click at [397, 133] on div "4500838670" at bounding box center [421, 133] width 125 height 11
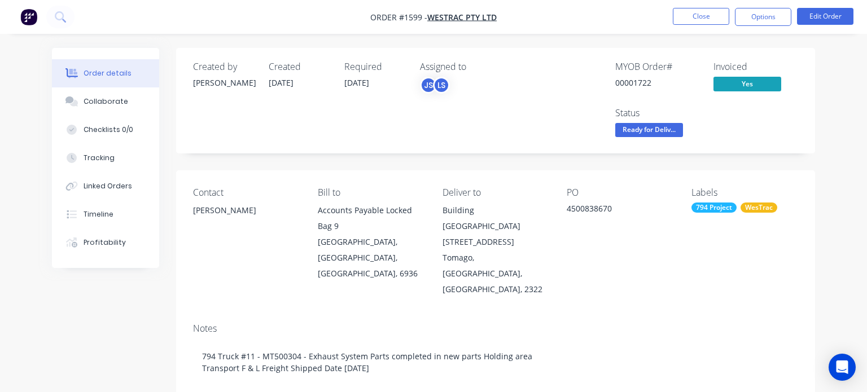
type input "[DATE]"
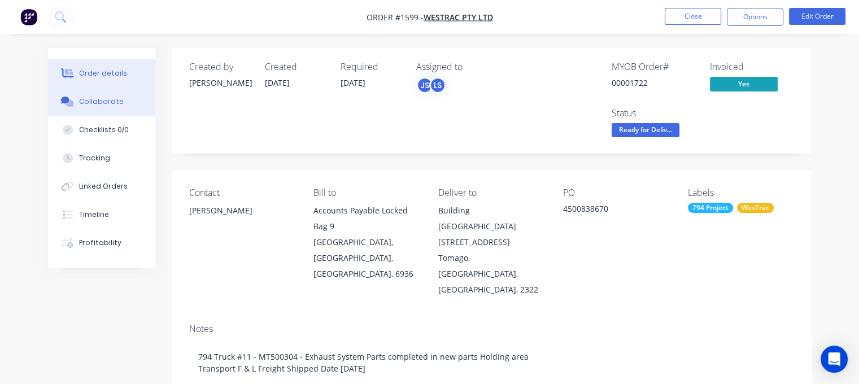
click at [120, 97] on button "Collaborate" at bounding box center [101, 102] width 107 height 28
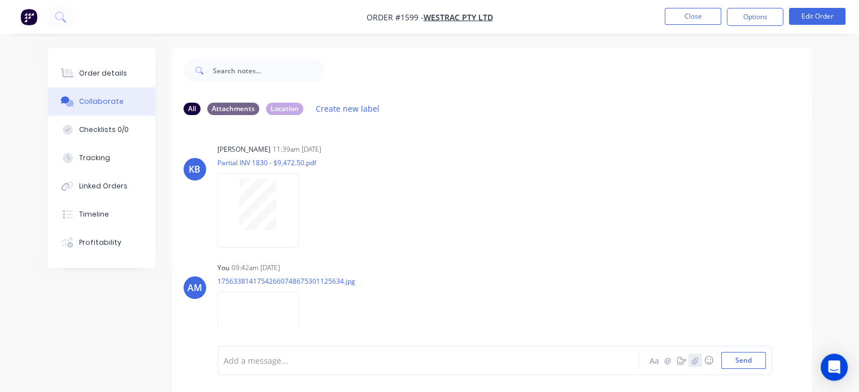
click at [698, 365] on icon "button" at bounding box center [694, 361] width 7 height 8
click at [744, 359] on button "Send" at bounding box center [743, 360] width 45 height 17
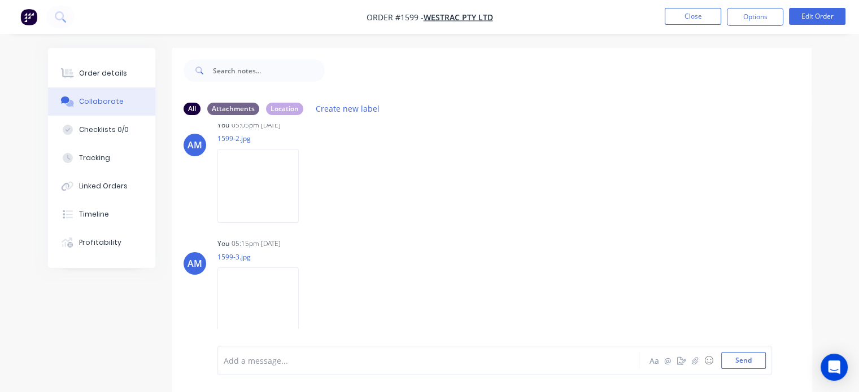
scroll to position [2453, 0]
click at [265, 284] on img at bounding box center [257, 305] width 81 height 74
click at [693, 19] on button "Close" at bounding box center [693, 16] width 56 height 17
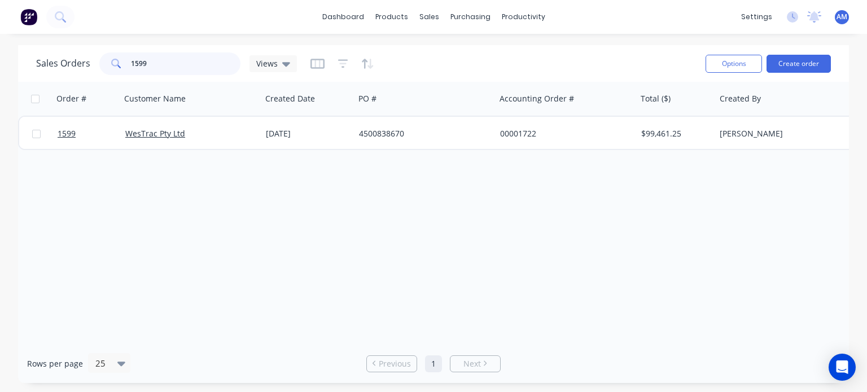
drag, startPoint x: 156, startPoint y: 62, endPoint x: 100, endPoint y: 65, distance: 55.4
click at [100, 65] on div "1599" at bounding box center [169, 64] width 141 height 23
click at [100, 65] on span at bounding box center [115, 64] width 32 height 23
drag, startPoint x: 151, startPoint y: 67, endPoint x: 126, endPoint y: 65, distance: 25.5
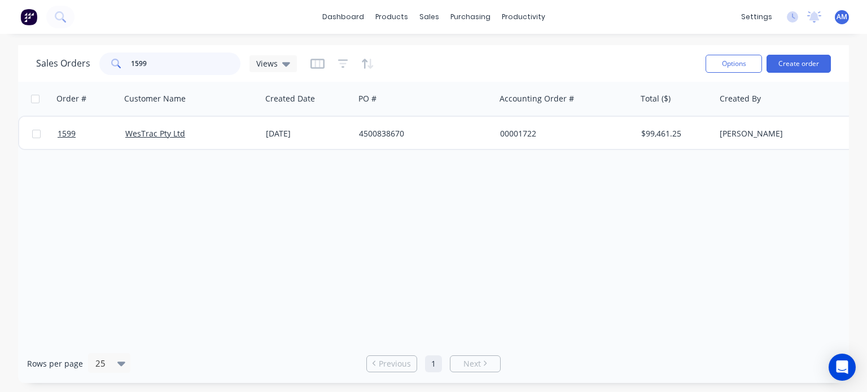
click at [126, 65] on div "1599" at bounding box center [169, 64] width 141 height 23
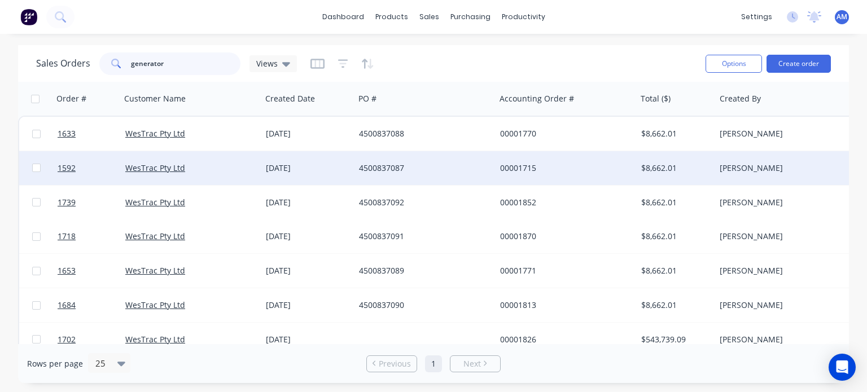
type input "generator"
click at [388, 160] on div "4500837087" at bounding box center [425, 168] width 141 height 34
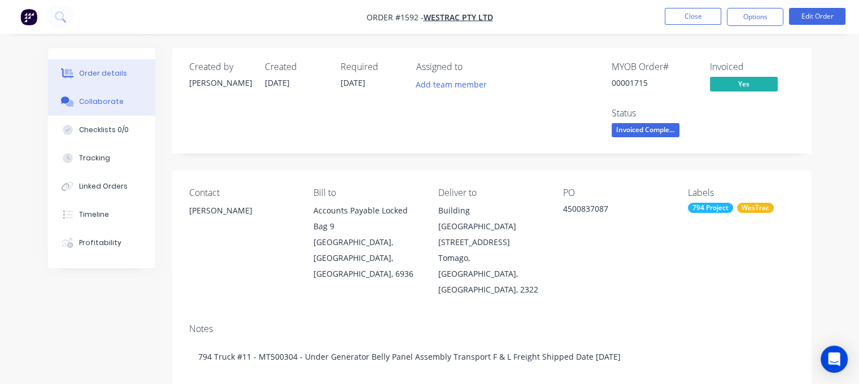
click at [101, 105] on div "Collaborate" at bounding box center [101, 102] width 45 height 10
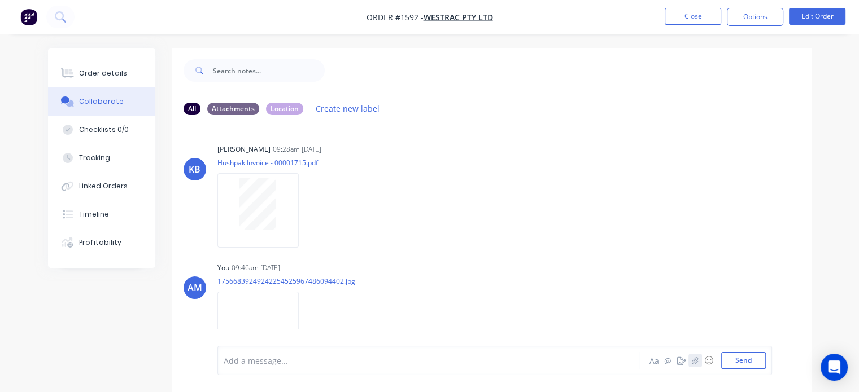
click at [696, 361] on icon "button" at bounding box center [694, 361] width 7 height 8
click at [740, 359] on button "Send" at bounding box center [743, 360] width 45 height 17
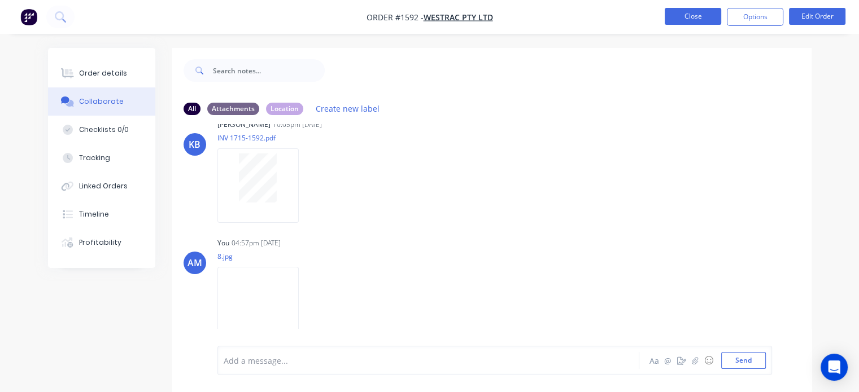
click at [691, 12] on button "Close" at bounding box center [693, 16] width 56 height 17
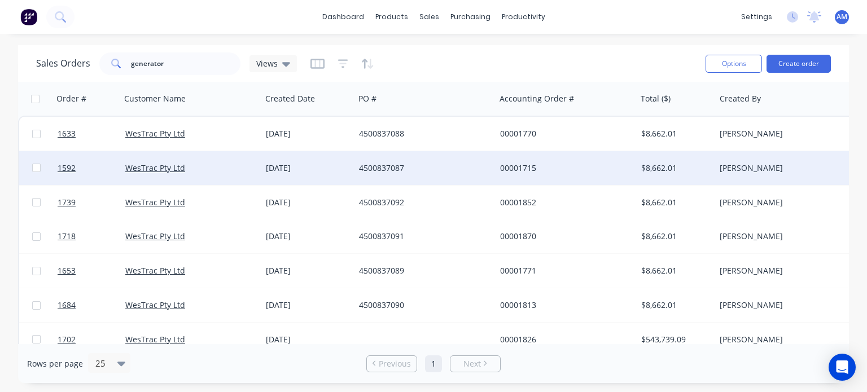
click at [397, 169] on div "4500837087" at bounding box center [421, 168] width 125 height 11
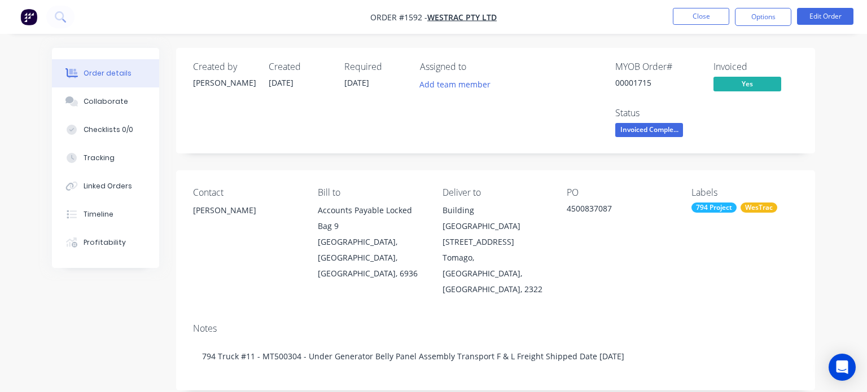
type input "[DATE]"
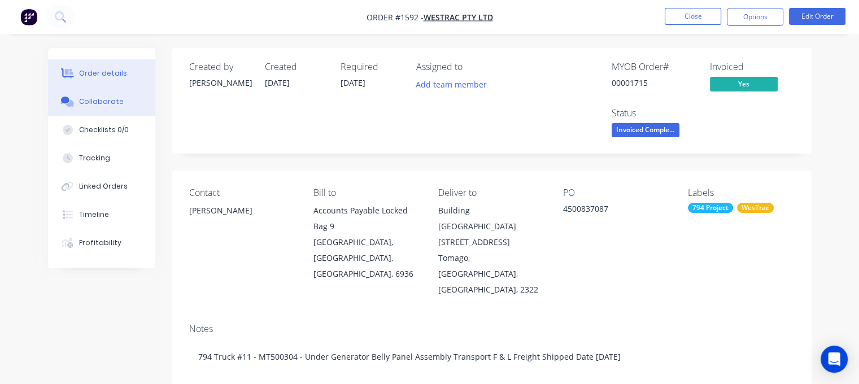
click at [118, 101] on div "Collaborate" at bounding box center [101, 102] width 45 height 10
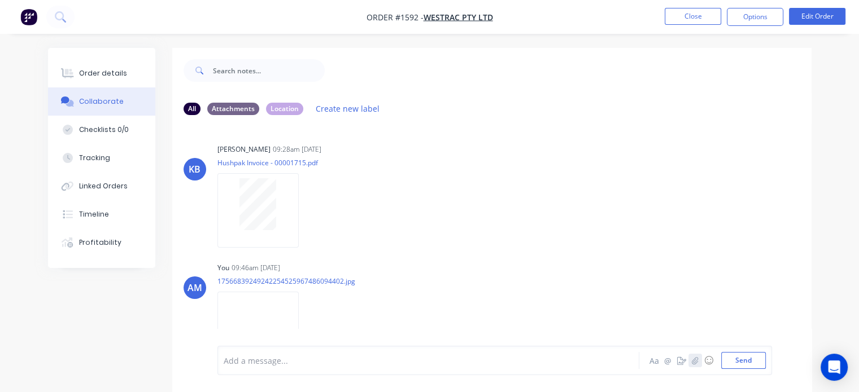
click at [696, 360] on icon "button" at bounding box center [695, 360] width 6 height 7
click at [740, 358] on button "Send" at bounding box center [743, 360] width 45 height 17
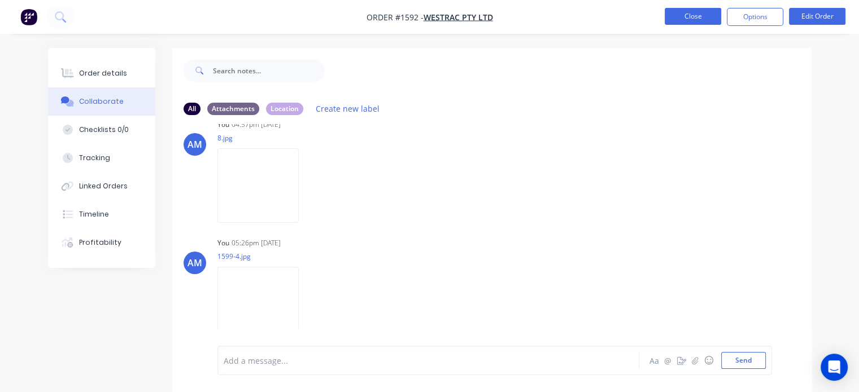
click at [694, 15] on button "Close" at bounding box center [693, 16] width 56 height 17
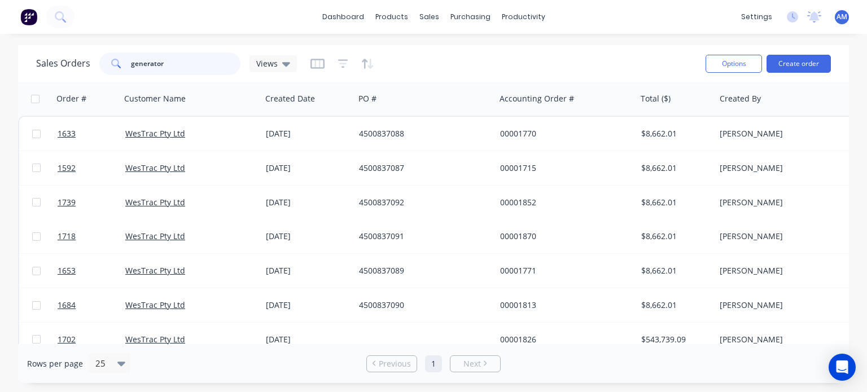
drag, startPoint x: 174, startPoint y: 67, endPoint x: 42, endPoint y: 54, distance: 133.3
click at [42, 54] on div "Sales Orders generator Views" at bounding box center [166, 64] width 261 height 23
type input "platform"
click at [301, 165] on div "[DATE]" at bounding box center [308, 168] width 84 height 11
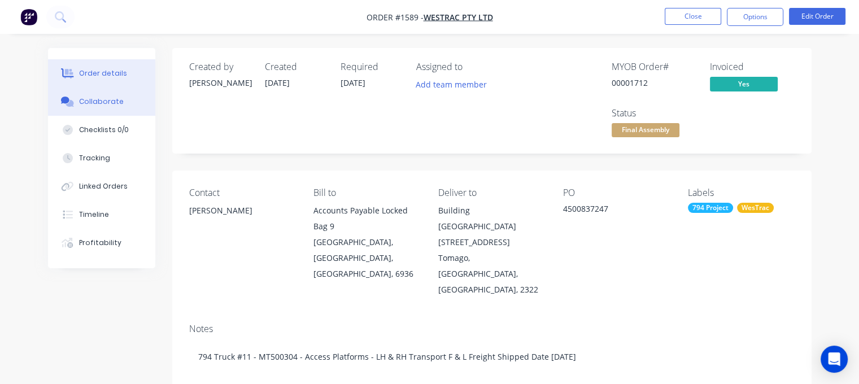
click at [107, 99] on div "Collaborate" at bounding box center [101, 102] width 45 height 10
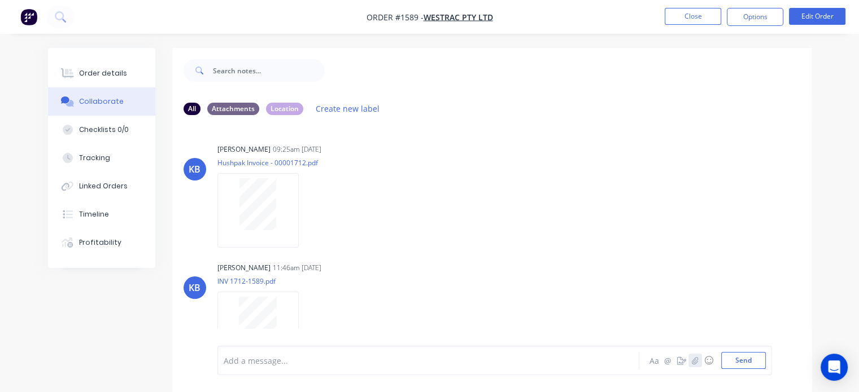
click at [693, 361] on icon "button" at bounding box center [694, 361] width 7 height 8
click at [743, 360] on button "Send" at bounding box center [743, 360] width 45 height 17
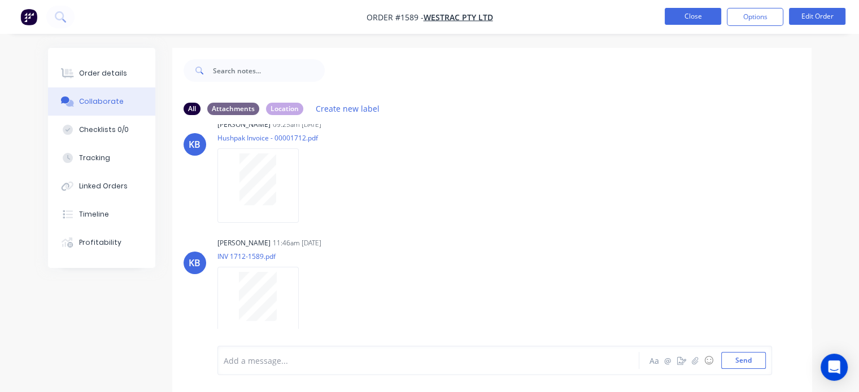
click at [688, 12] on button "Close" at bounding box center [693, 16] width 56 height 17
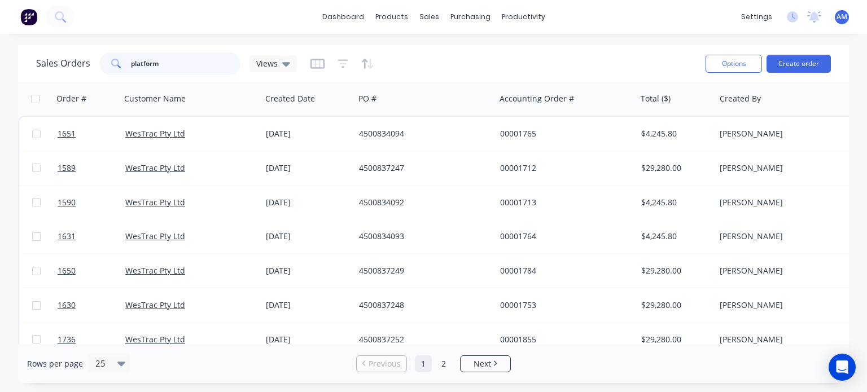
click at [226, 62] on input "platform" at bounding box center [186, 64] width 110 height 23
type input "p"
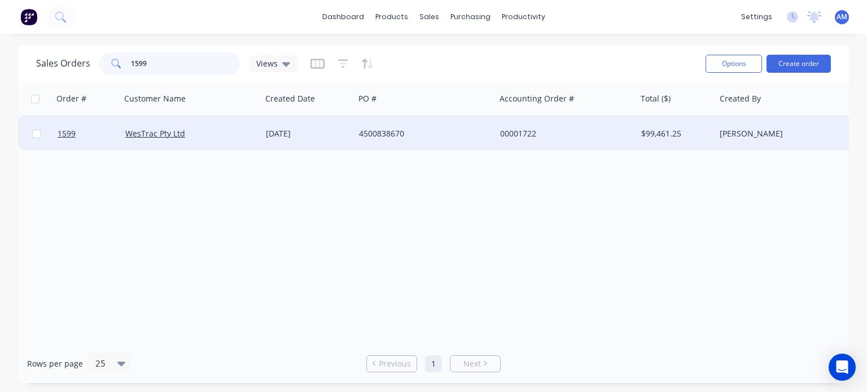
type input "1599"
click at [397, 134] on div "4500838670" at bounding box center [421, 133] width 125 height 11
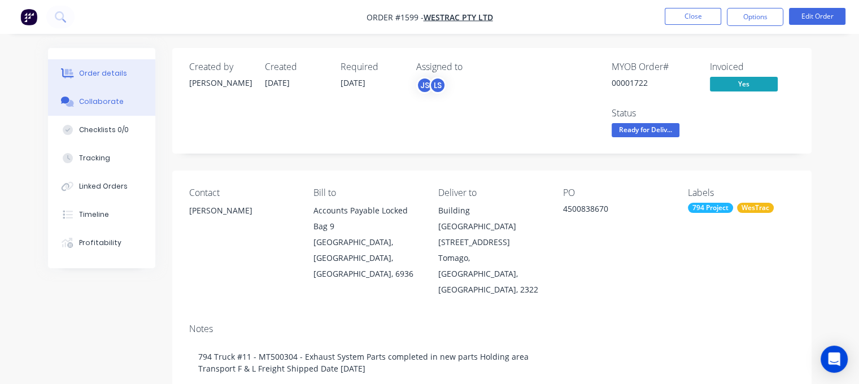
click at [104, 106] on div "Collaborate" at bounding box center [101, 102] width 45 height 10
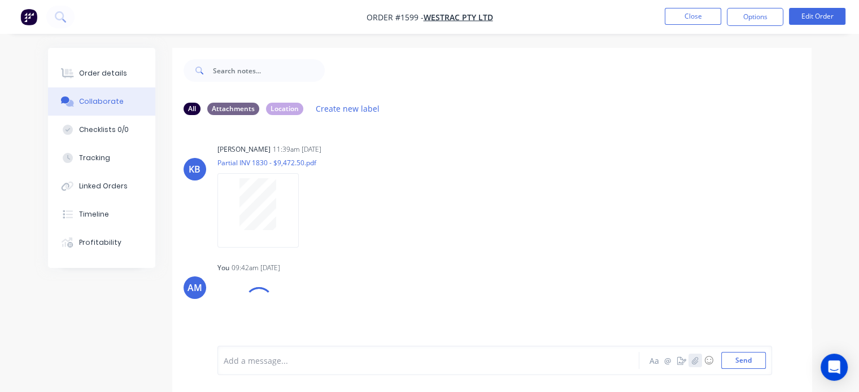
click at [697, 357] on icon "button" at bounding box center [695, 360] width 6 height 7
click at [742, 357] on button "Send" at bounding box center [743, 360] width 45 height 17
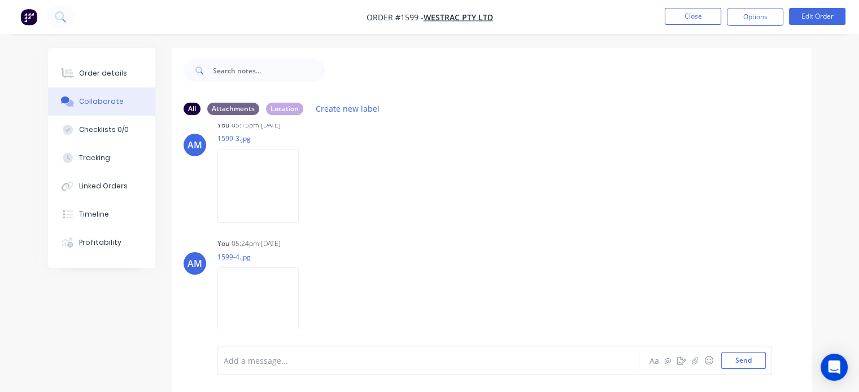
scroll to position [2571, 0]
click at [678, 13] on button "Close" at bounding box center [693, 16] width 56 height 17
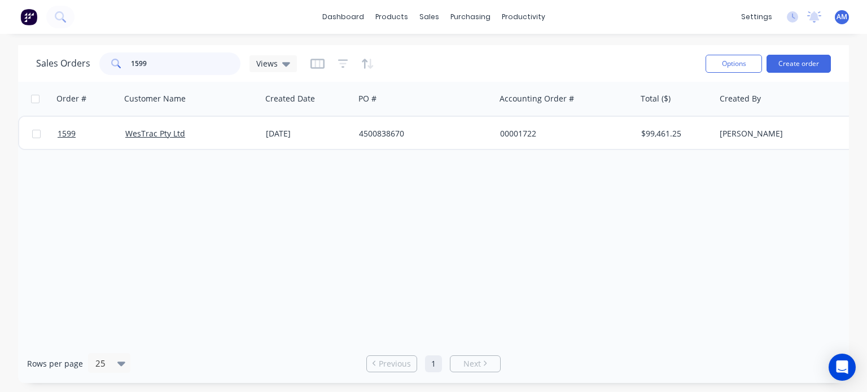
click at [194, 62] on input "1599" at bounding box center [186, 64] width 110 height 23
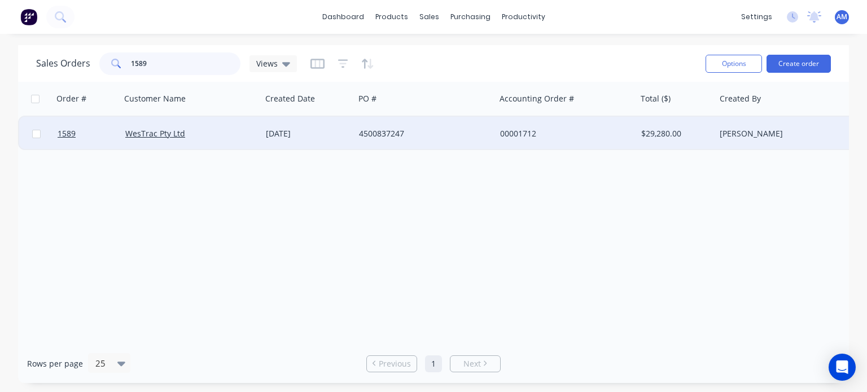
type input "1589"
click at [394, 136] on div "4500837247" at bounding box center [421, 133] width 125 height 11
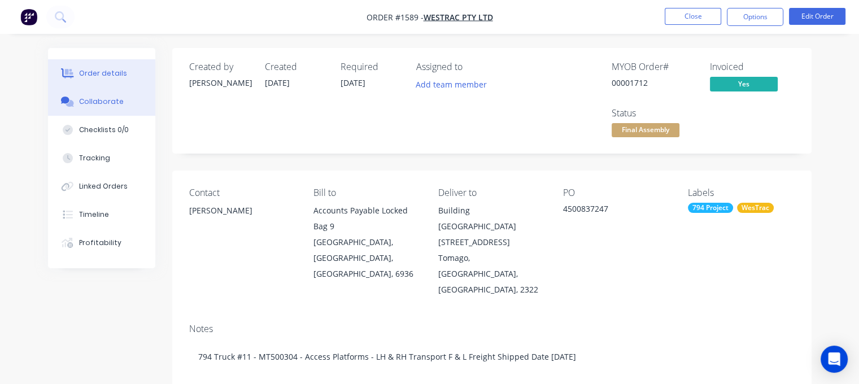
click at [110, 98] on div "Collaborate" at bounding box center [101, 102] width 45 height 10
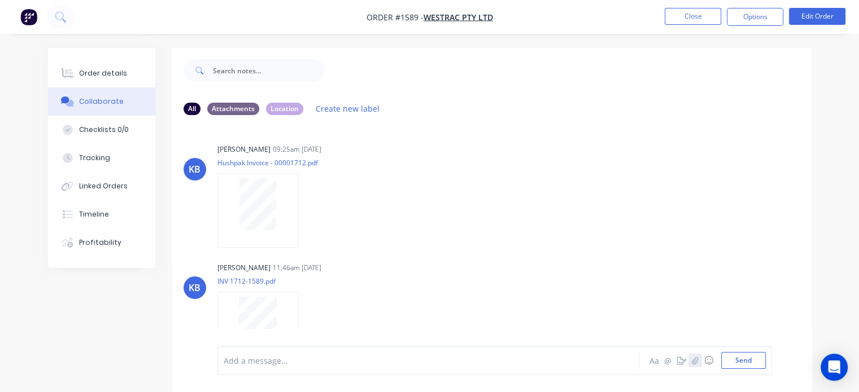
click at [693, 357] on icon "button" at bounding box center [694, 361] width 7 height 8
click at [744, 360] on button "Send" at bounding box center [743, 360] width 45 height 17
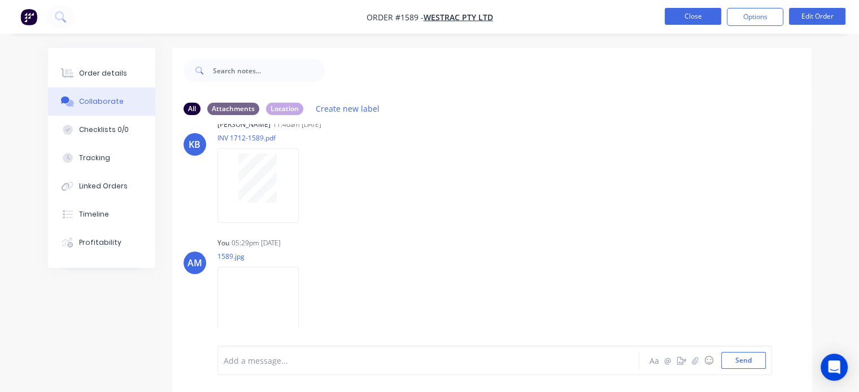
click at [682, 21] on button "Close" at bounding box center [693, 16] width 56 height 17
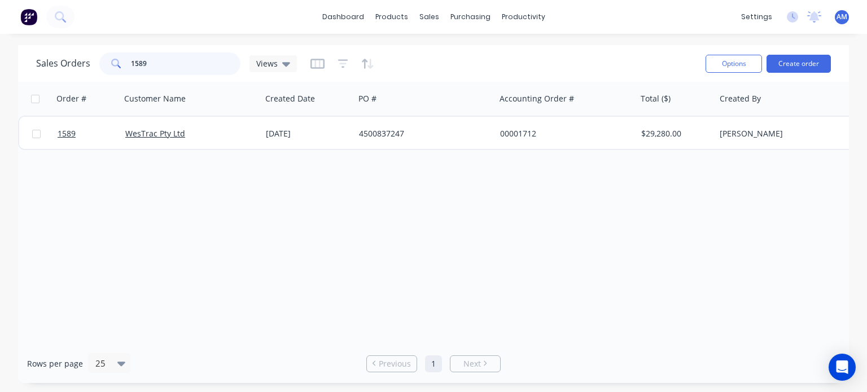
click at [156, 64] on input "1589" at bounding box center [186, 64] width 110 height 23
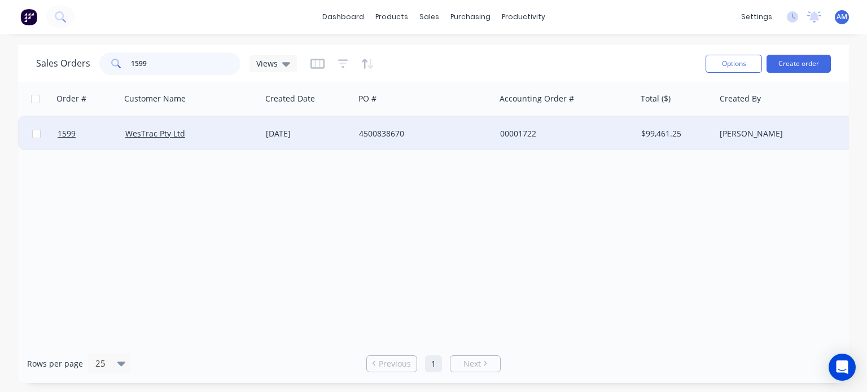
type input "1599"
click at [368, 135] on div "4500838670" at bounding box center [421, 133] width 125 height 11
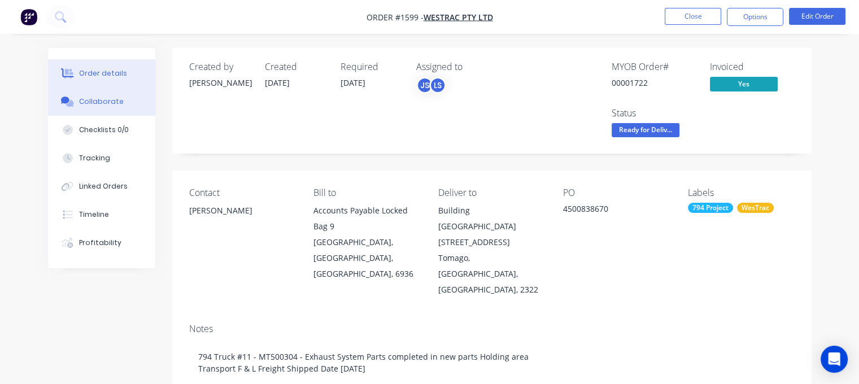
click at [101, 102] on div "Collaborate" at bounding box center [101, 102] width 45 height 10
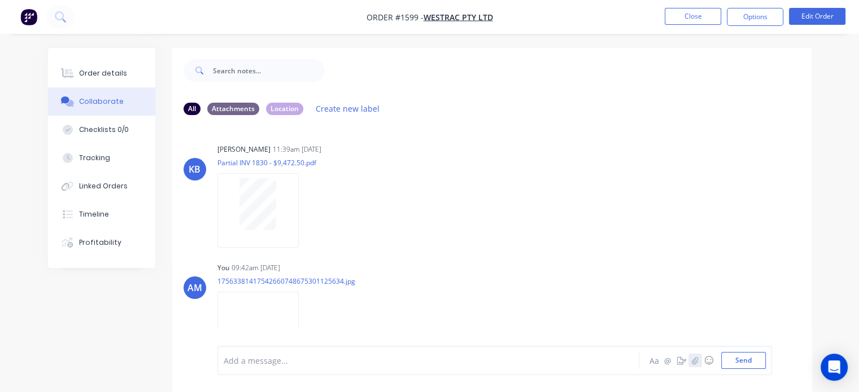
click at [692, 362] on icon "button" at bounding box center [694, 361] width 7 height 8
click at [740, 361] on button "Send" at bounding box center [743, 360] width 45 height 17
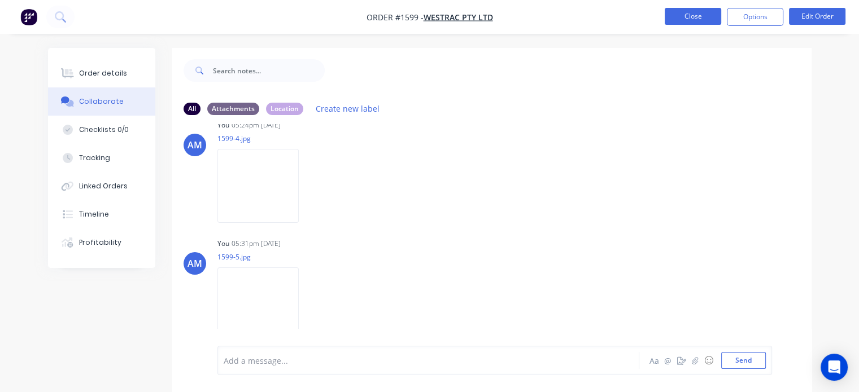
click at [682, 21] on button "Close" at bounding box center [693, 16] width 56 height 17
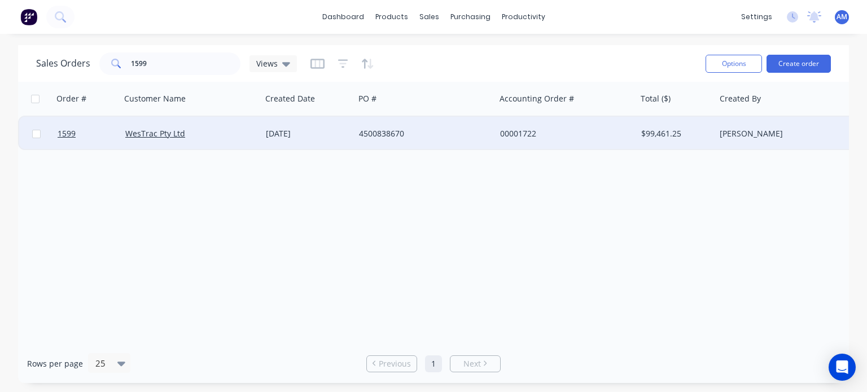
click at [401, 126] on div "4500838670" at bounding box center [425, 134] width 141 height 34
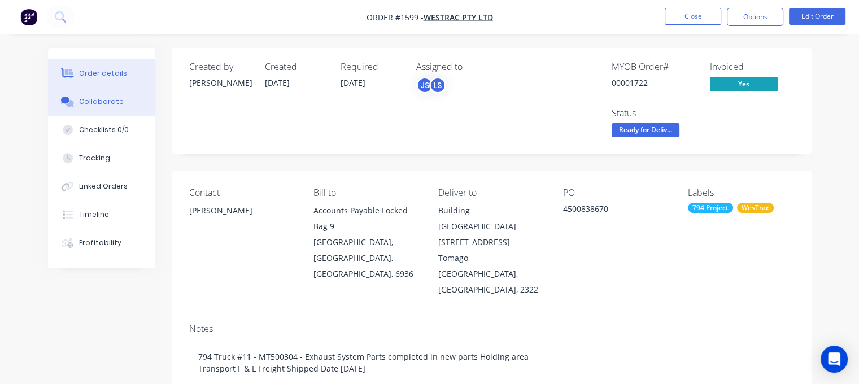
click at [110, 106] on div "Collaborate" at bounding box center [101, 102] width 45 height 10
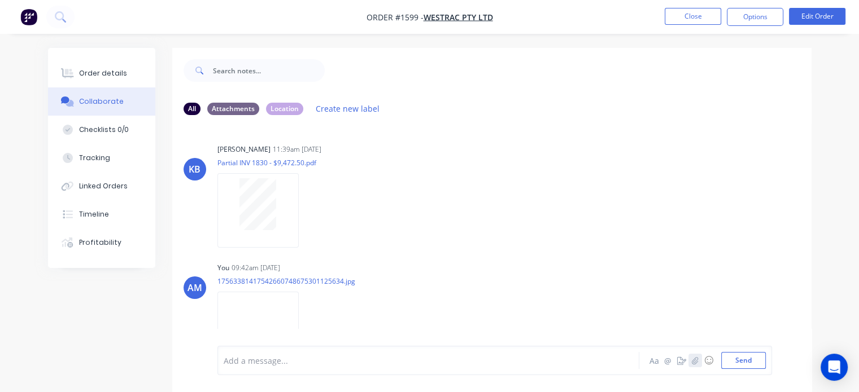
click at [697, 361] on icon "button" at bounding box center [694, 361] width 7 height 8
click at [746, 360] on button "Send" at bounding box center [743, 360] width 45 height 17
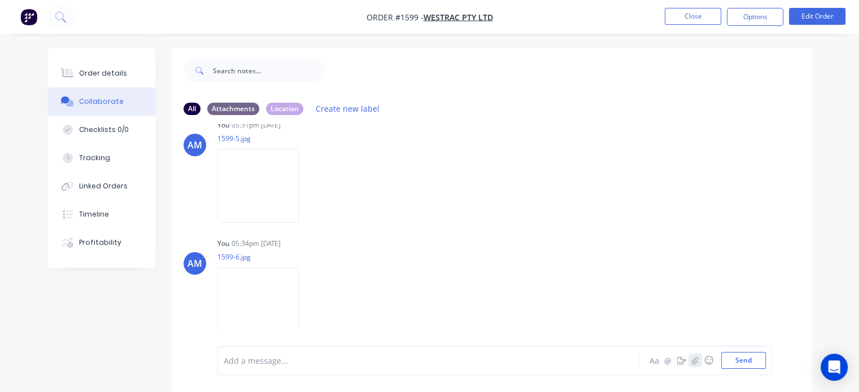
click at [693, 361] on icon "button" at bounding box center [694, 361] width 7 height 8
click at [740, 363] on button "Send" at bounding box center [743, 360] width 45 height 17
